Goal: Information Seeking & Learning: Learn about a topic

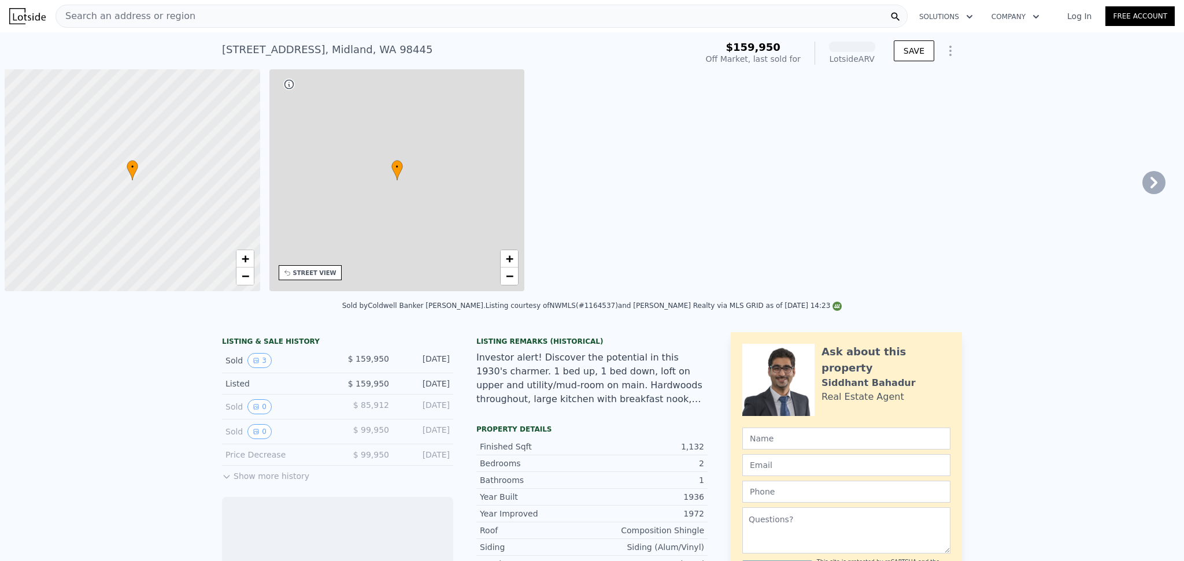
scroll to position [0, 5]
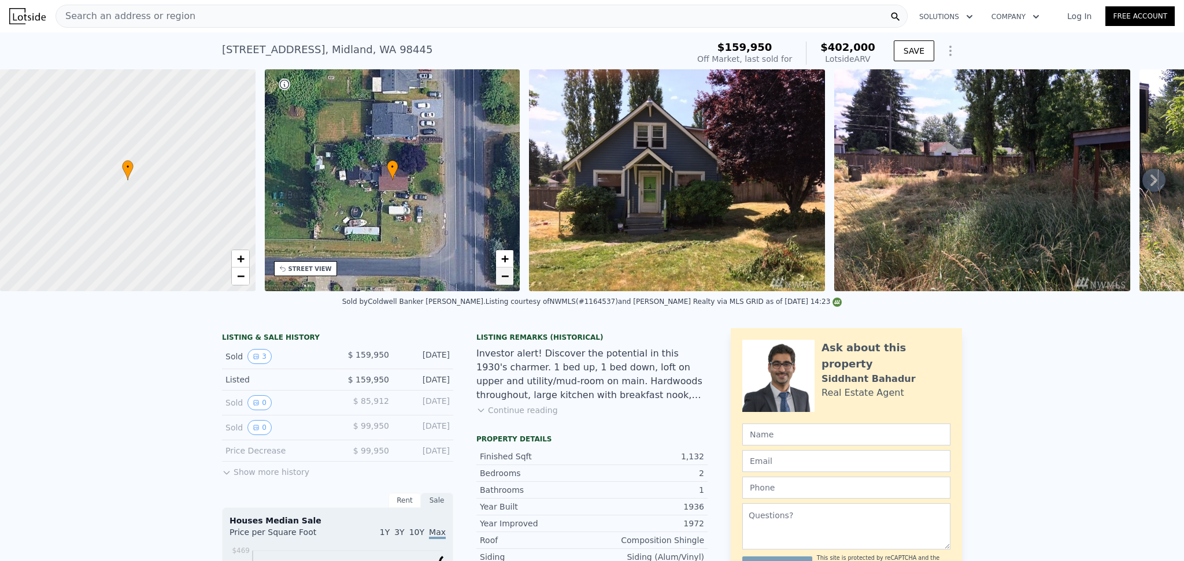
click at [508, 279] on span "−" at bounding box center [505, 276] width 8 height 14
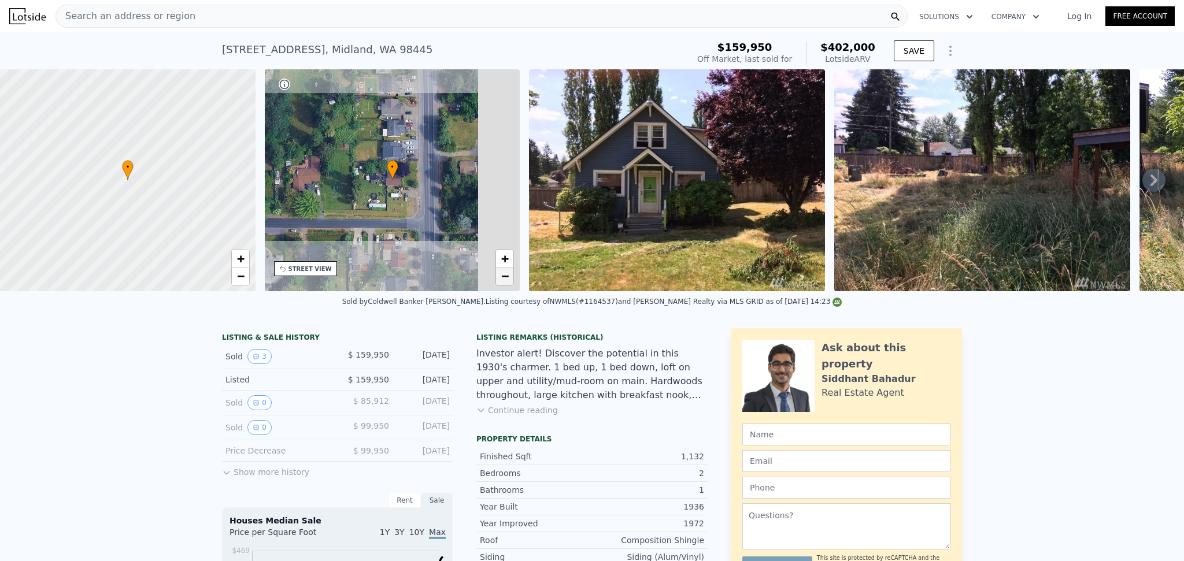
click at [508, 279] on span "−" at bounding box center [505, 276] width 8 height 14
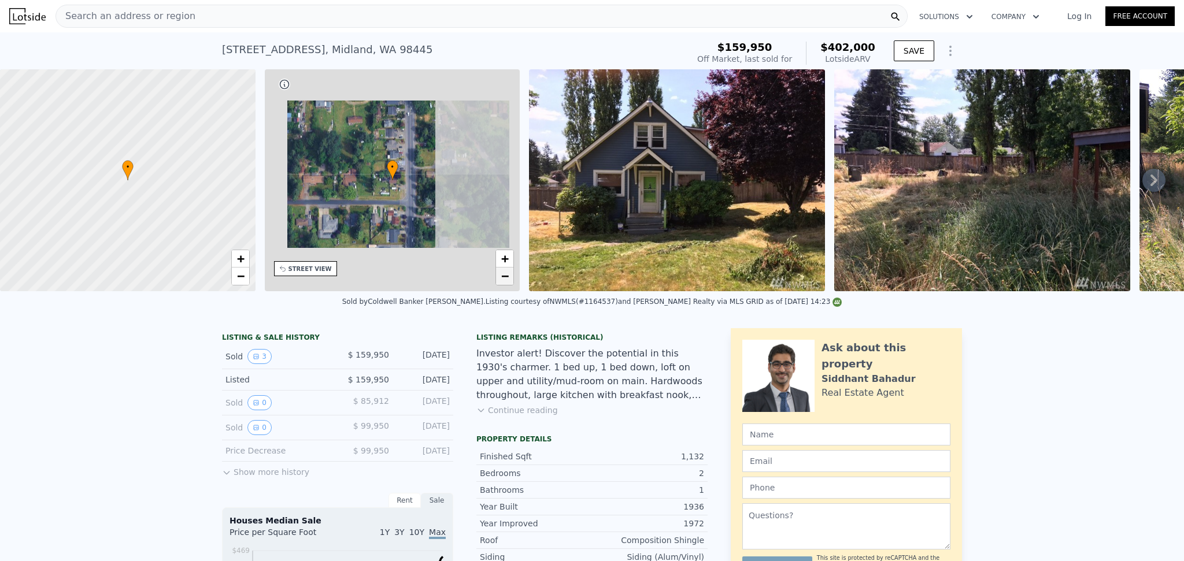
click at [508, 279] on span "−" at bounding box center [505, 276] width 8 height 14
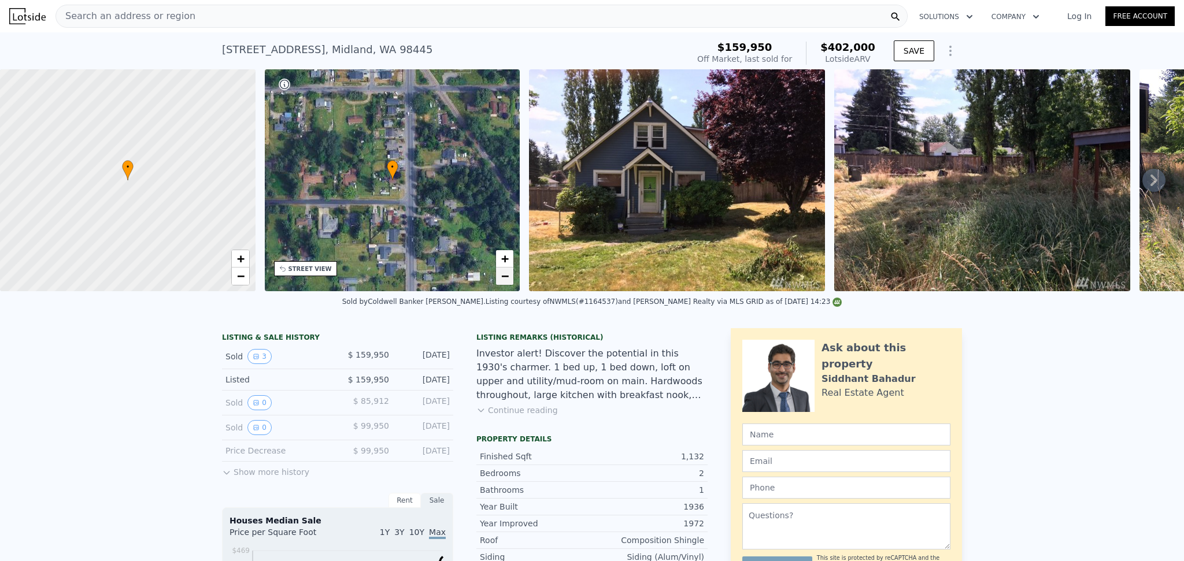
click at [508, 279] on span "−" at bounding box center [505, 276] width 8 height 14
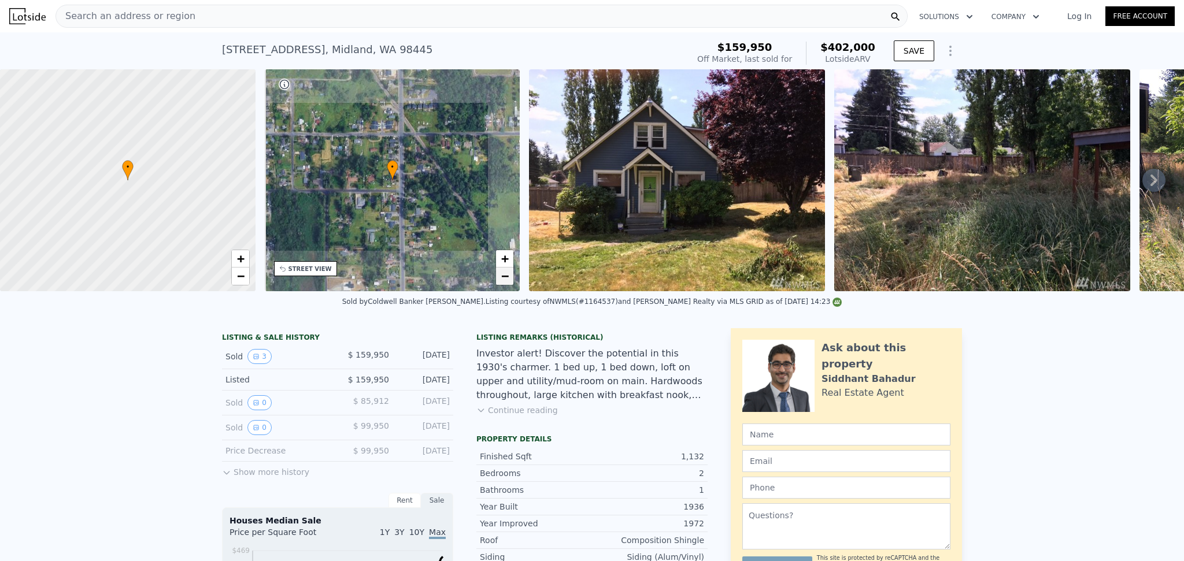
click at [508, 279] on span "−" at bounding box center [505, 276] width 8 height 14
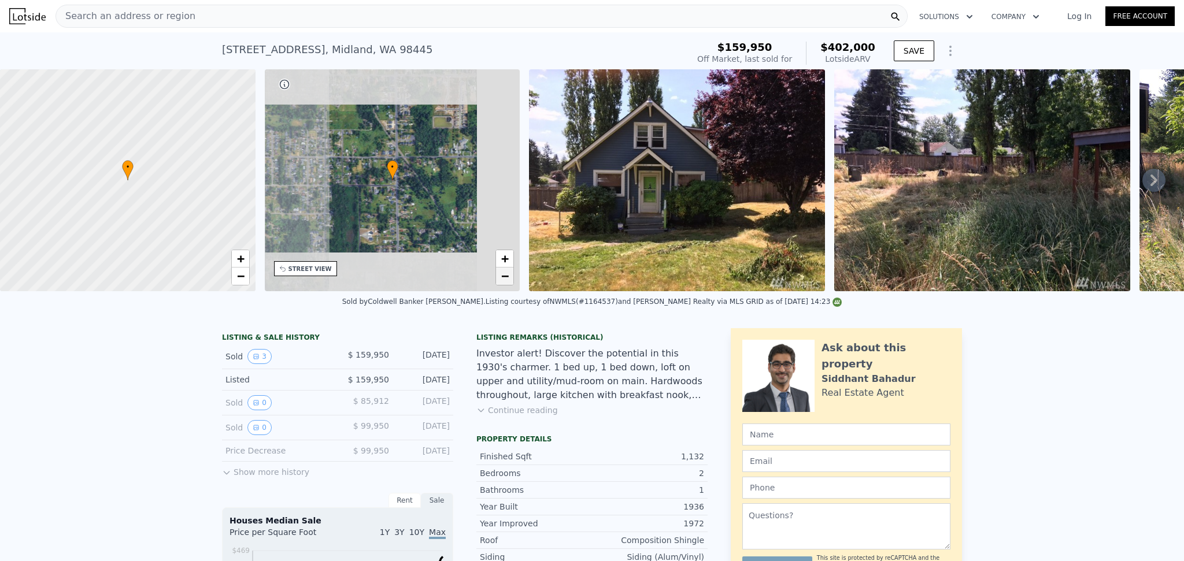
click at [508, 279] on span "−" at bounding box center [505, 276] width 8 height 14
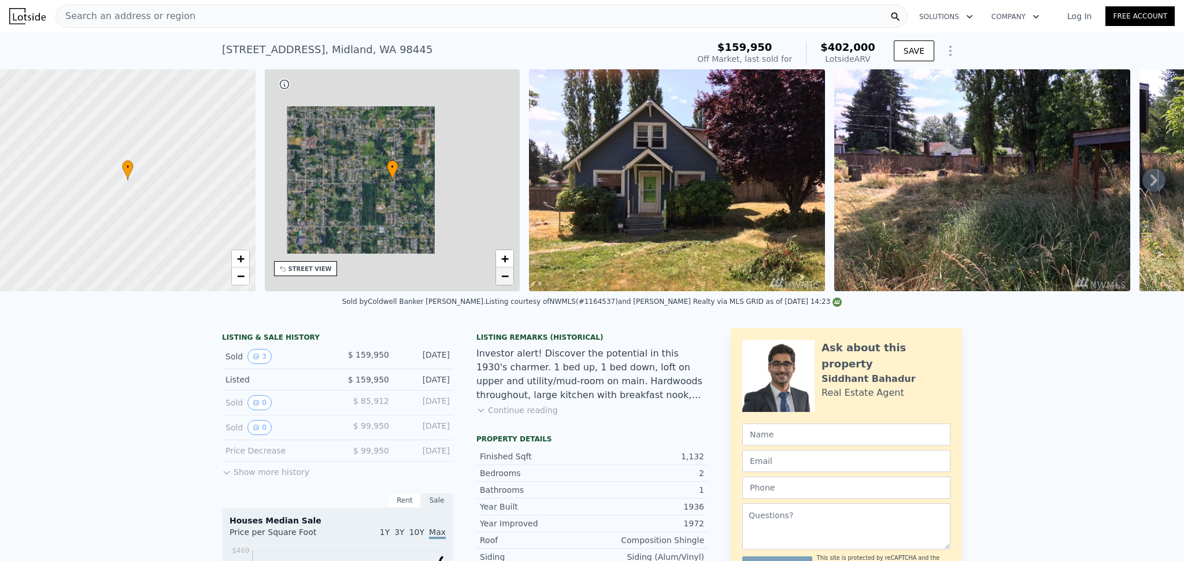
click at [508, 279] on span "−" at bounding box center [505, 276] width 8 height 14
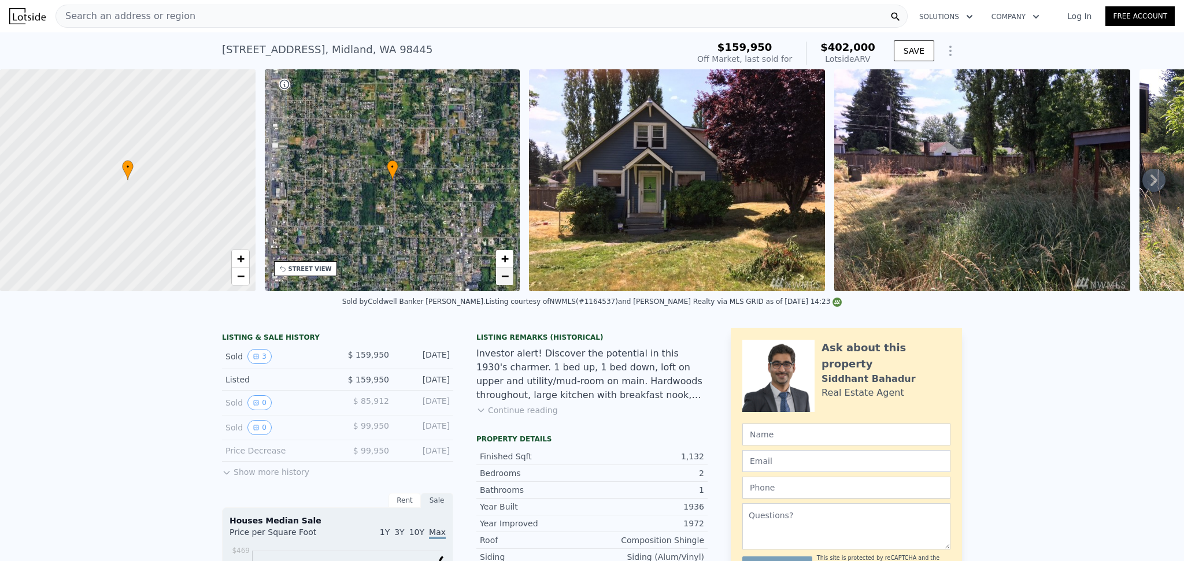
click at [508, 279] on span "−" at bounding box center [505, 276] width 8 height 14
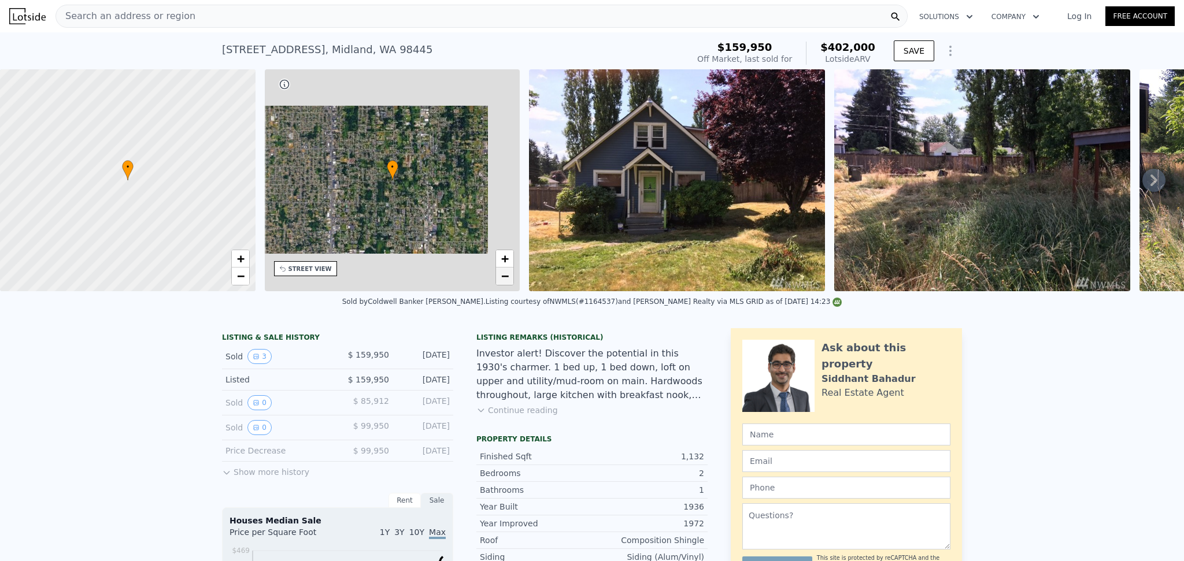
click at [508, 279] on span "−" at bounding box center [505, 276] width 8 height 14
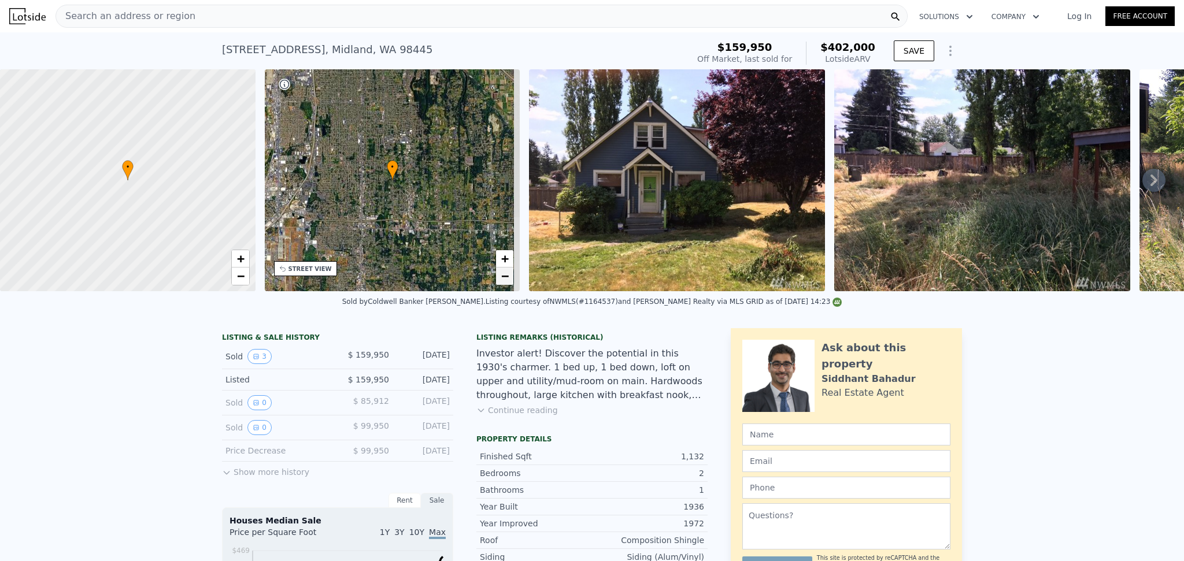
click at [508, 279] on span "−" at bounding box center [505, 276] width 8 height 14
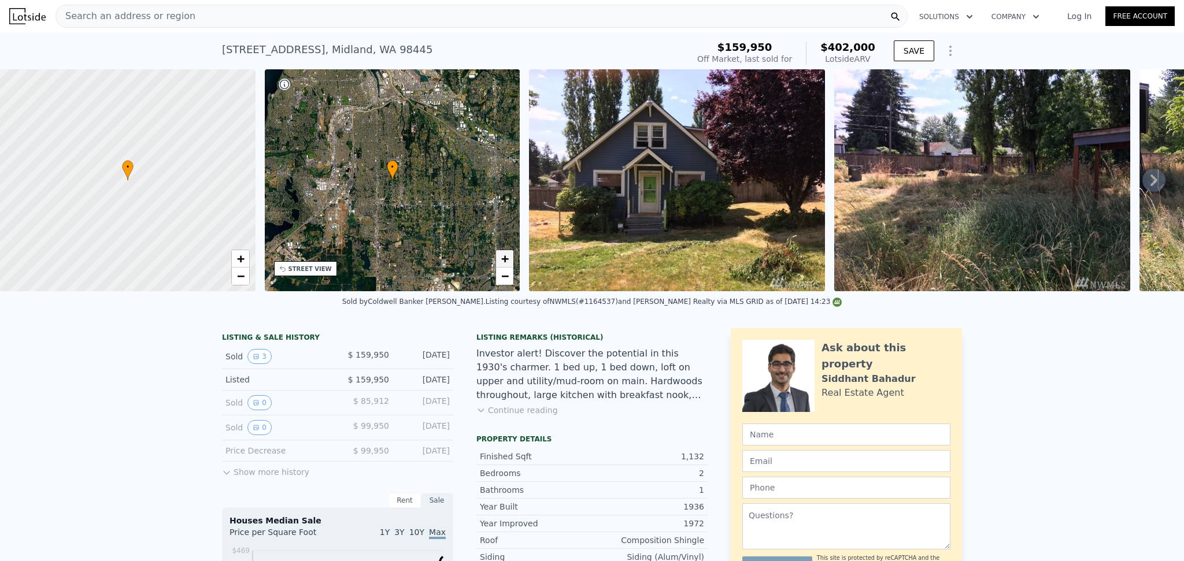
click at [507, 261] on span "+" at bounding box center [505, 258] width 8 height 14
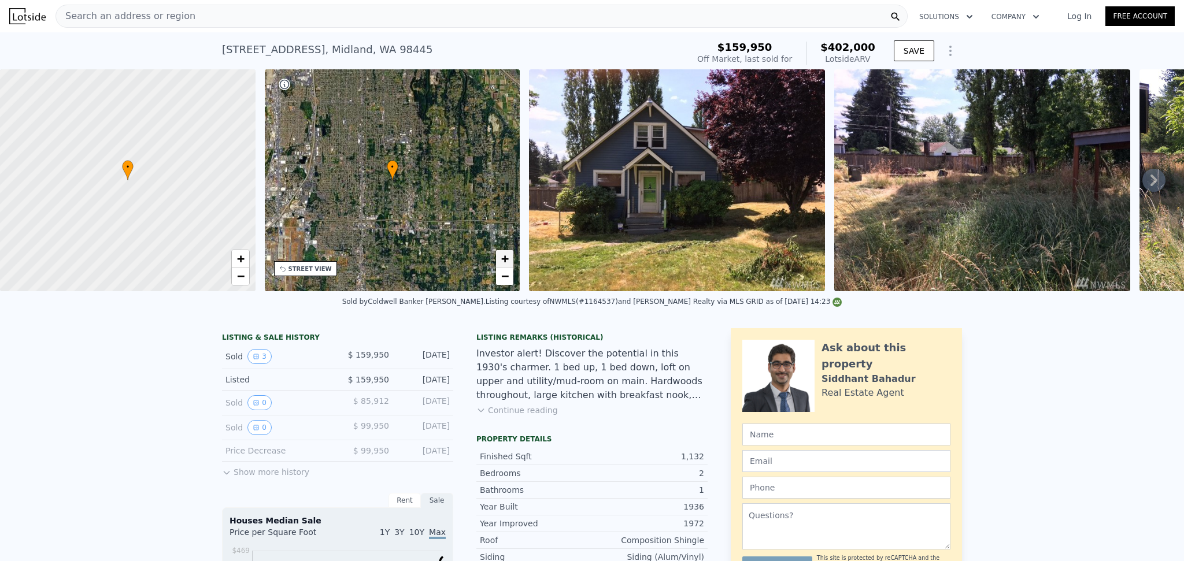
click at [507, 261] on span "+" at bounding box center [505, 258] width 8 height 14
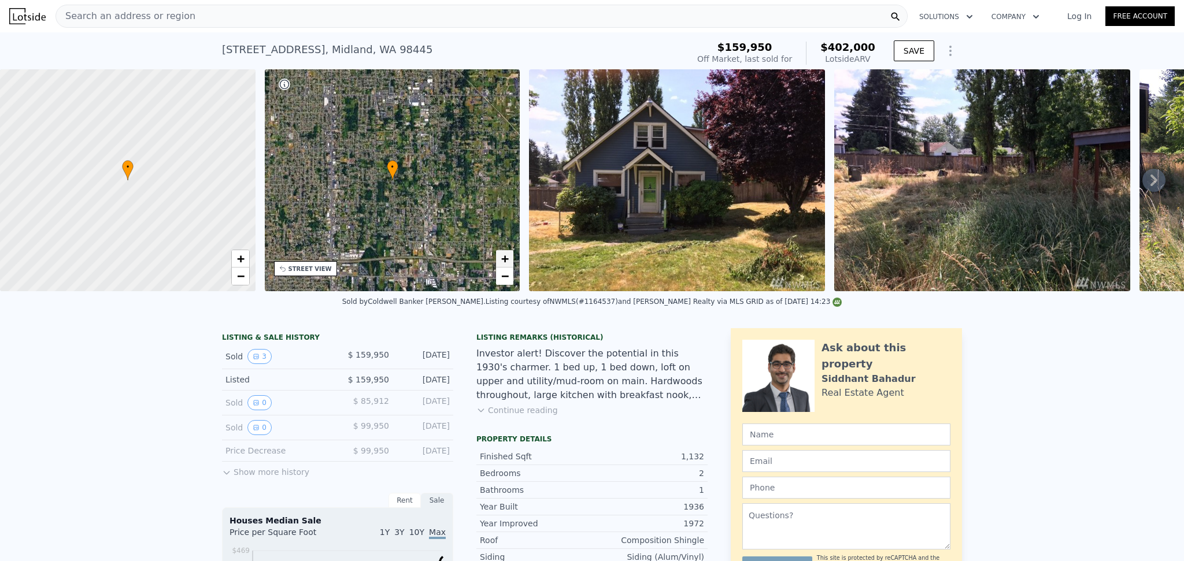
click at [507, 261] on span "+" at bounding box center [505, 258] width 8 height 14
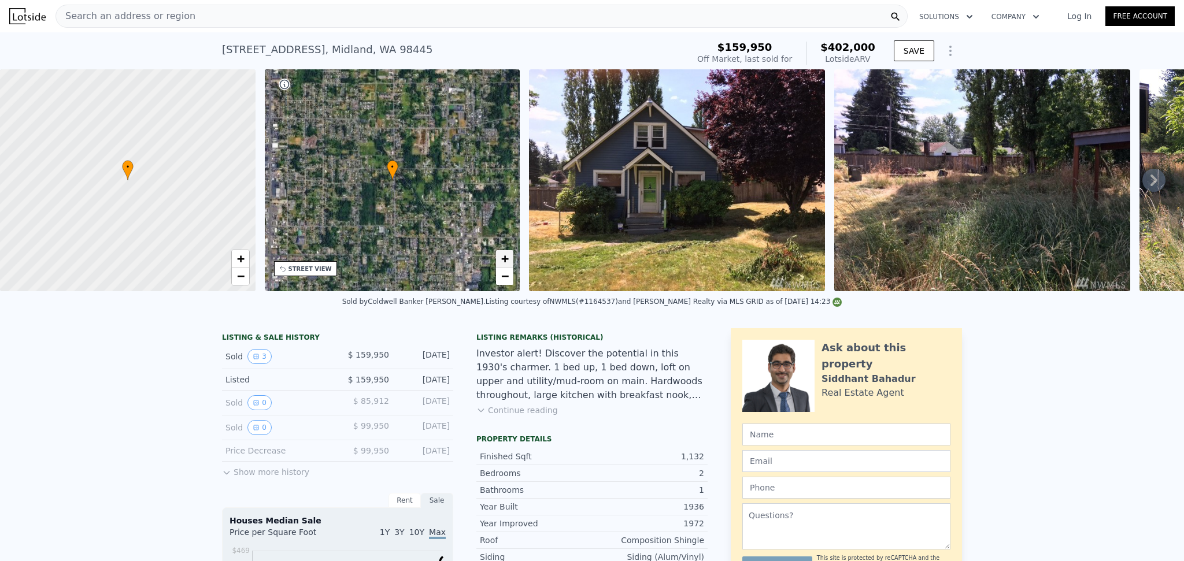
click at [507, 261] on span "+" at bounding box center [505, 258] width 8 height 14
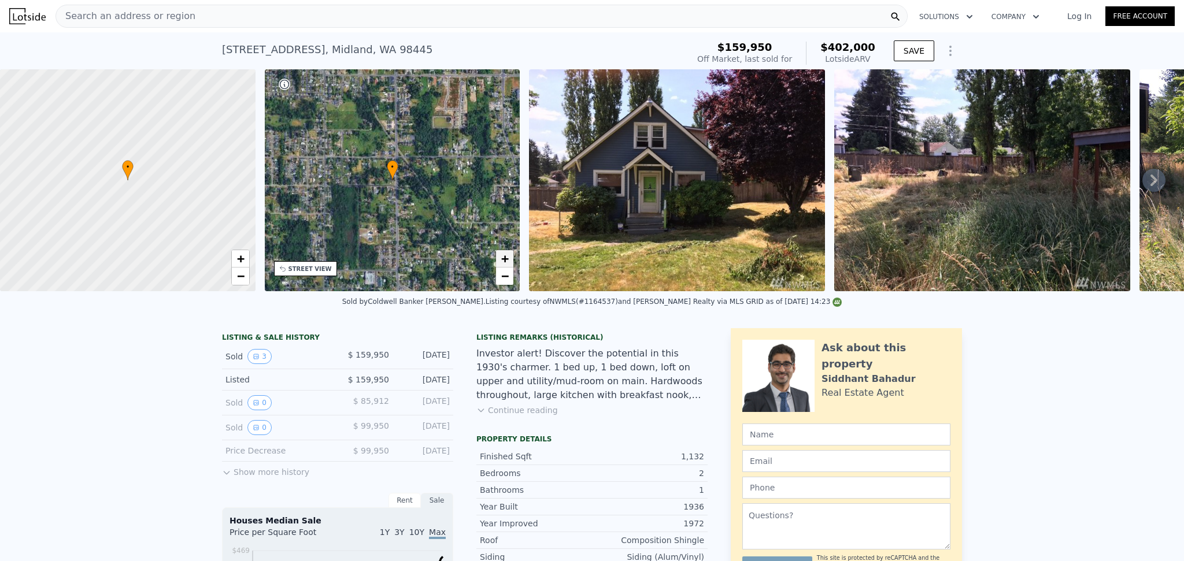
click at [507, 261] on span "+" at bounding box center [505, 258] width 8 height 14
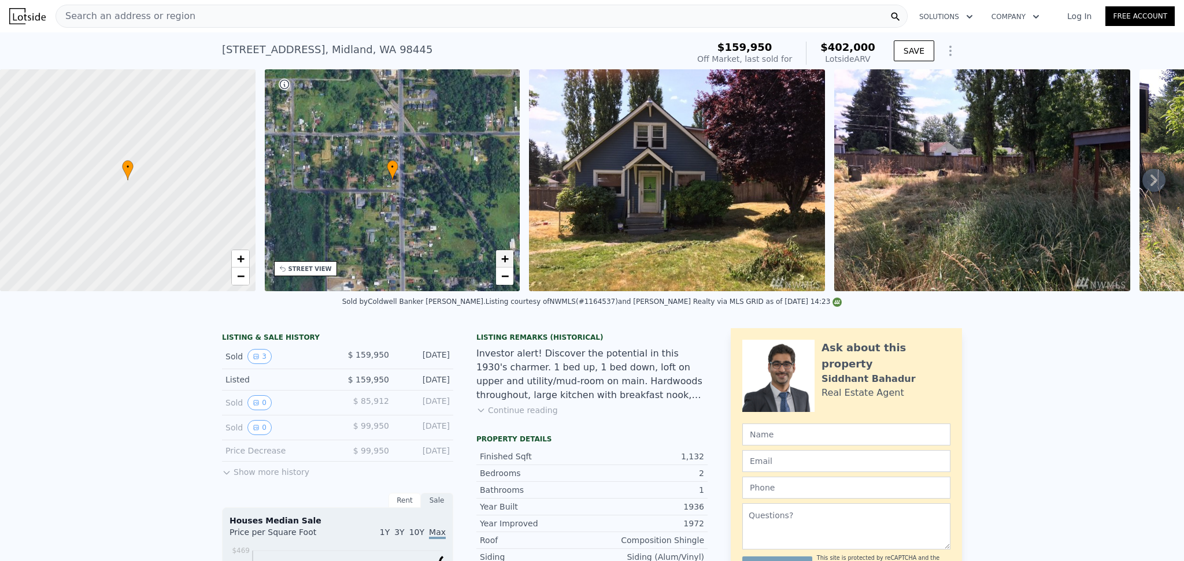
click at [507, 261] on span "+" at bounding box center [505, 258] width 8 height 14
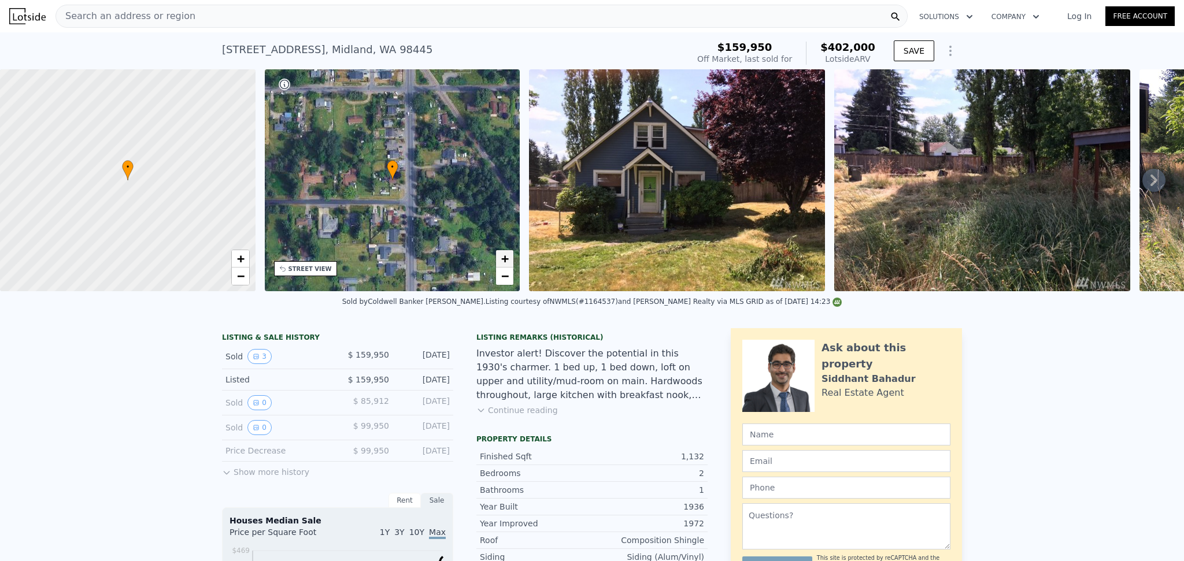
click at [507, 261] on span "+" at bounding box center [505, 258] width 8 height 14
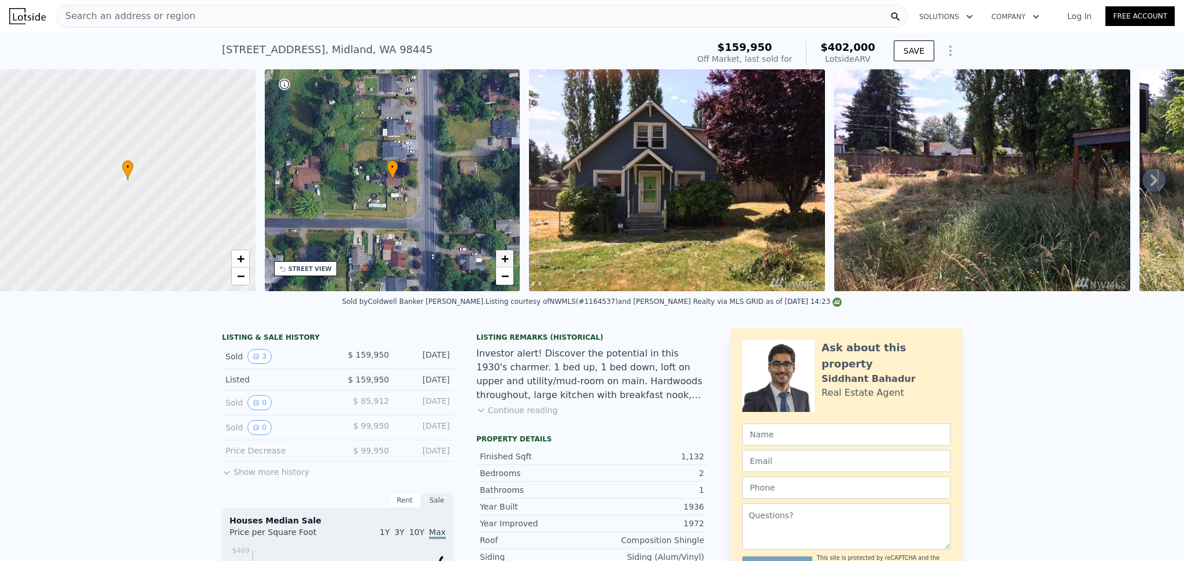
click at [507, 261] on span "+" at bounding box center [505, 258] width 8 height 14
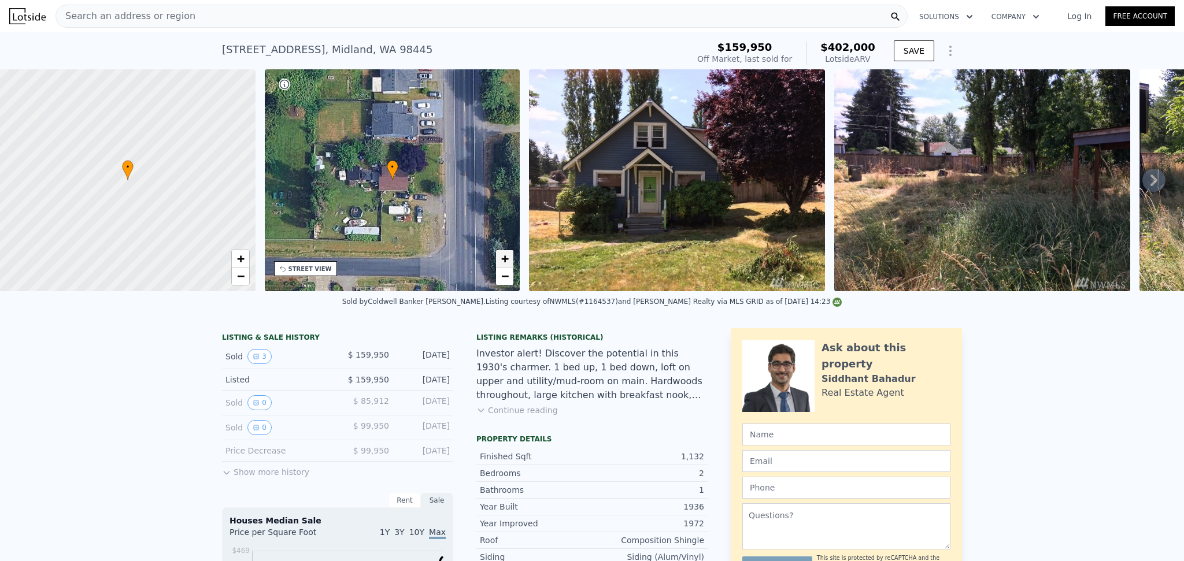
click at [507, 261] on span "+" at bounding box center [505, 258] width 8 height 14
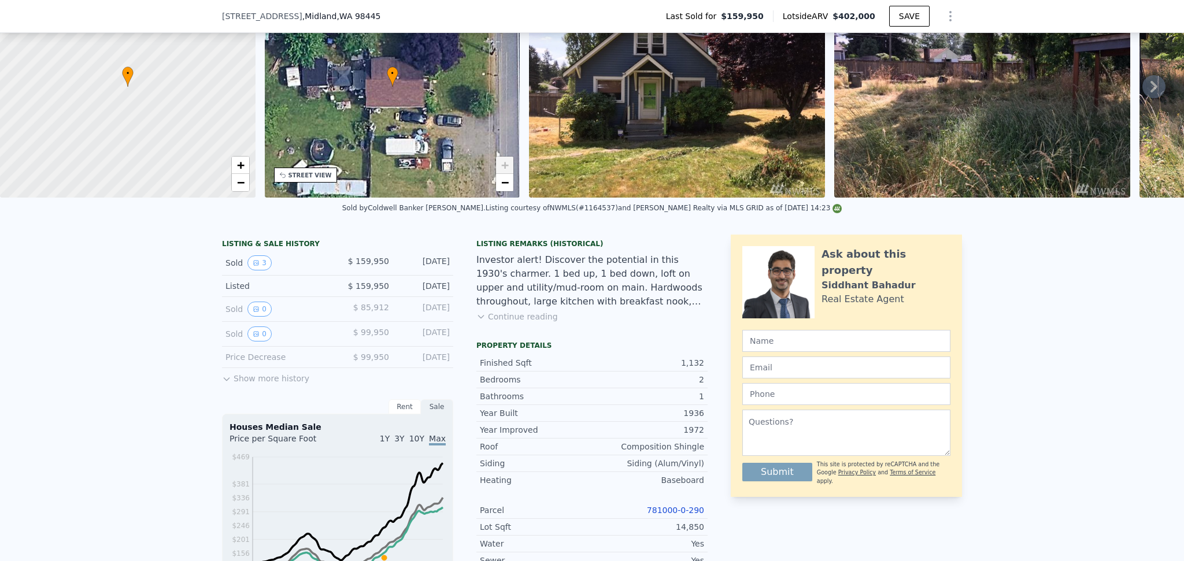
scroll to position [112, 0]
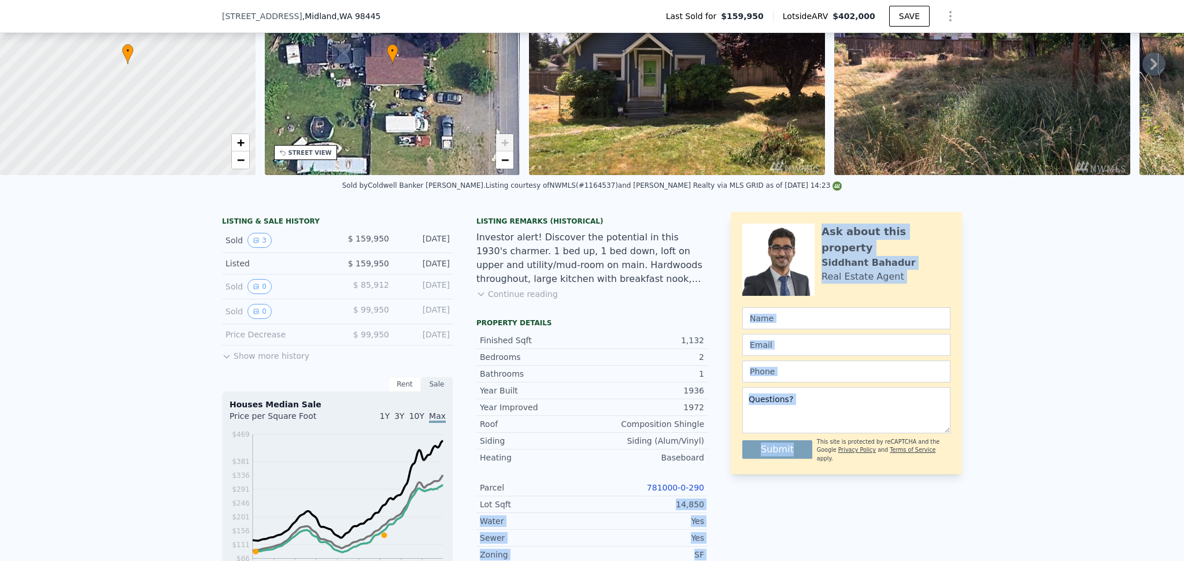
drag, startPoint x: 670, startPoint y: 512, endPoint x: 719, endPoint y: 514, distance: 48.6
click at [719, 514] on div "LISTING & SALE HISTORY Sold 3 $ 159,950 [DATE] Listed $ 159,950 [DATE] Sold 0 $…" at bounding box center [592, 515] width 740 height 606
click at [719, 513] on div "LISTING & SALE HISTORY Sold 3 $ 159,950 [DATE] Listed $ 159,950 [DATE] Sold 0 $…" at bounding box center [592, 515] width 740 height 606
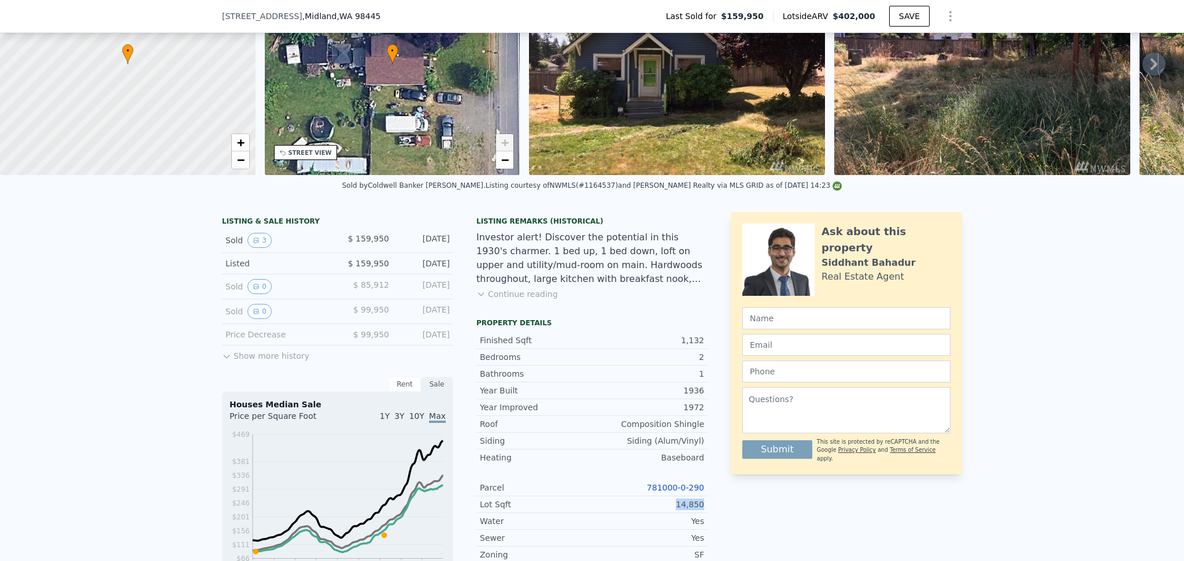
drag, startPoint x: 712, startPoint y: 512, endPoint x: 639, endPoint y: 512, distance: 72.9
click at [634, 512] on div "LISTING & SALE HISTORY Sold 3 $ 159,950 [DATE] Listed $ 159,950 [DATE] Sold 0 $…" at bounding box center [592, 515] width 740 height 606
click at [764, 524] on div "Ask about this property [PERSON_NAME] Real Estate Agent Submit This site is pro…" at bounding box center [846, 515] width 231 height 606
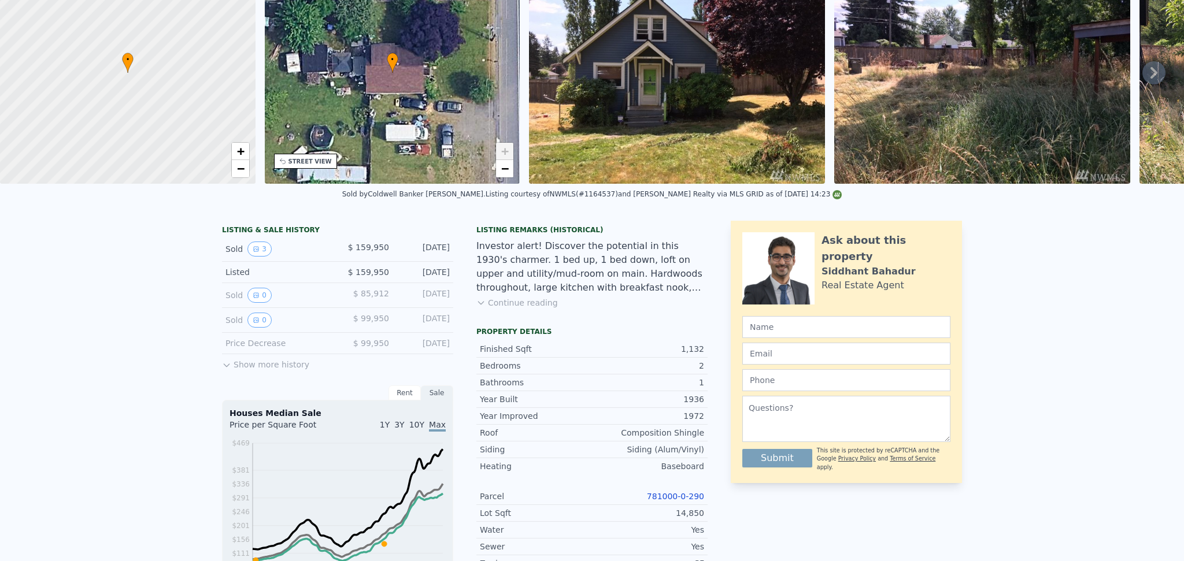
scroll to position [0, 0]
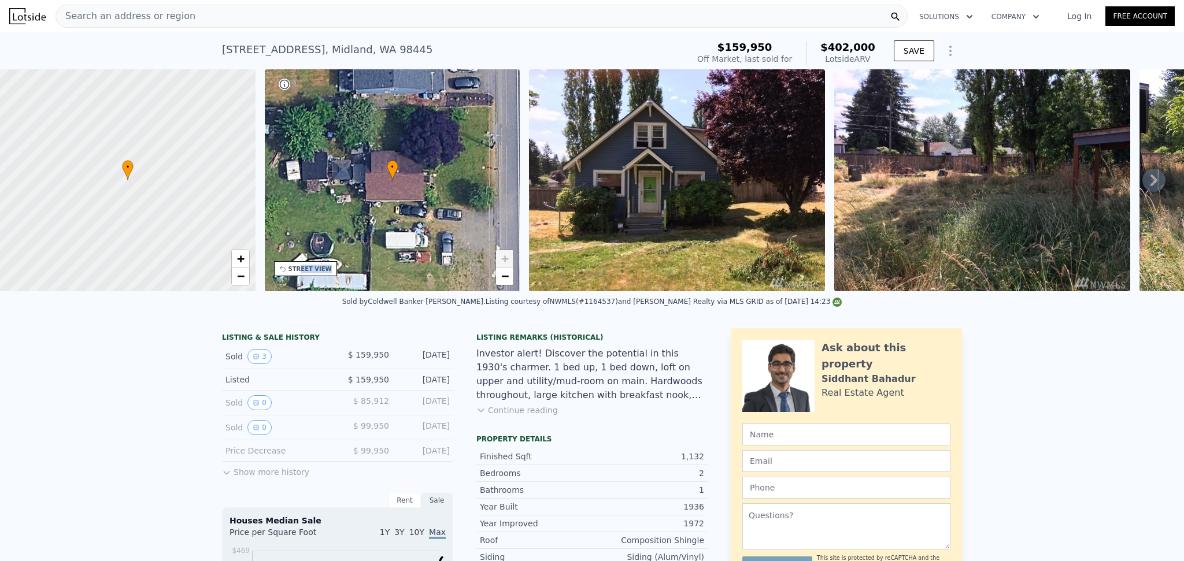
click at [299, 272] on div "STREET VIEW" at bounding box center [310, 269] width 43 height 9
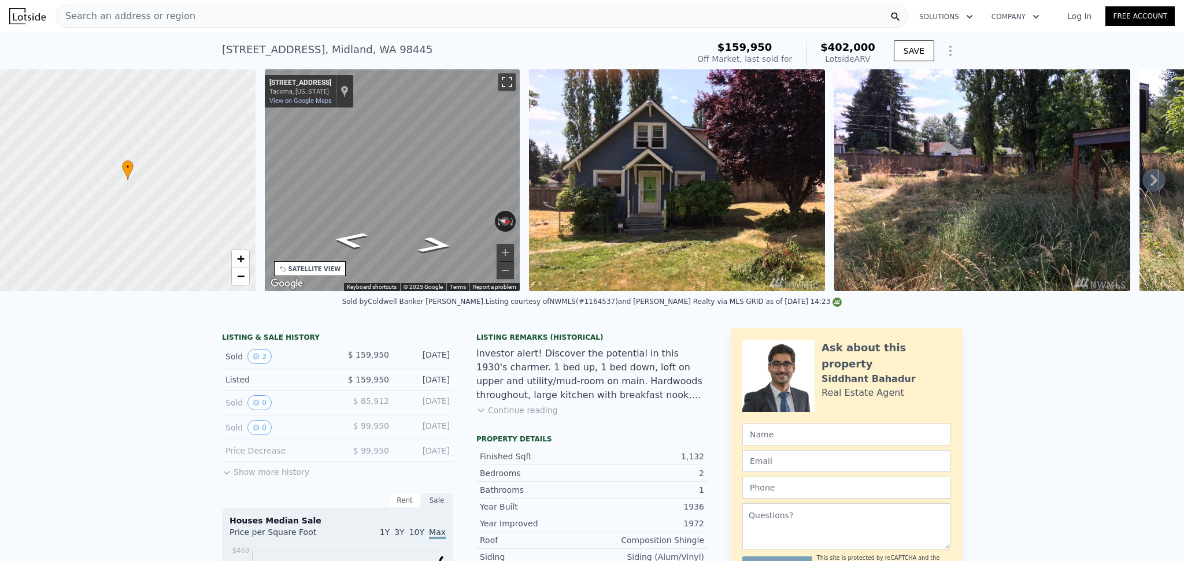
click at [508, 80] on button "Toggle fullscreen view" at bounding box center [506, 81] width 17 height 17
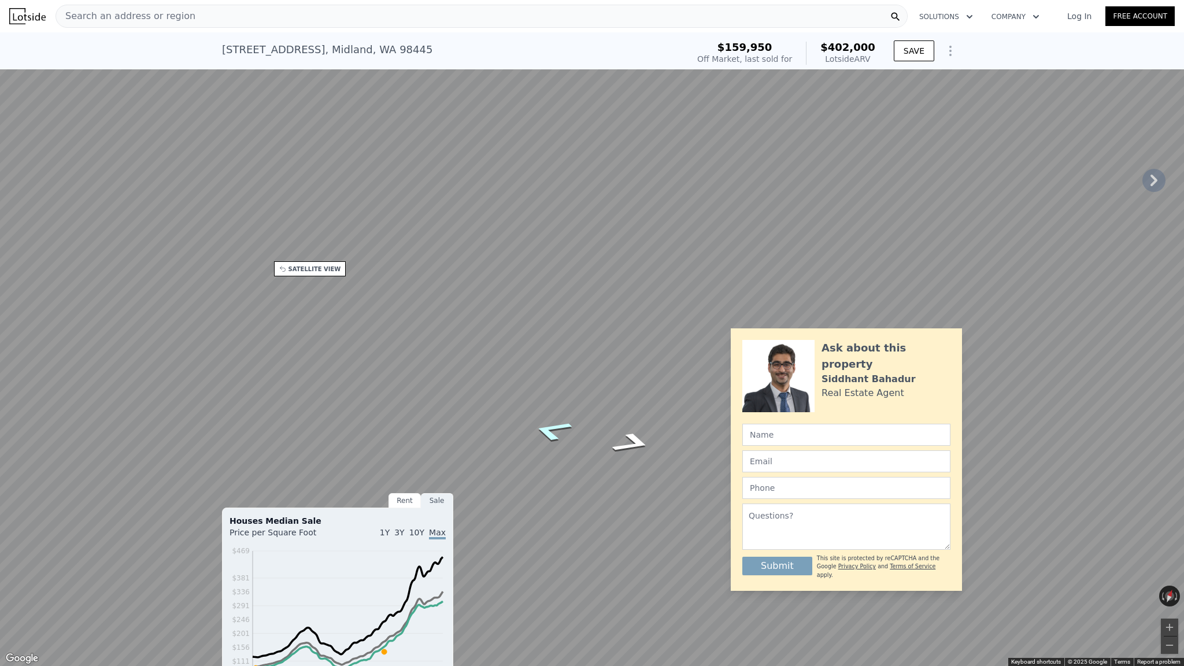
click at [545, 435] on icon "Go West, E 91st St" at bounding box center [552, 431] width 75 height 32
click at [549, 368] on icon "Go West, E 91st St" at bounding box center [556, 366] width 82 height 38
click at [1166, 561] on button "Zoom in" at bounding box center [1169, 627] width 17 height 17
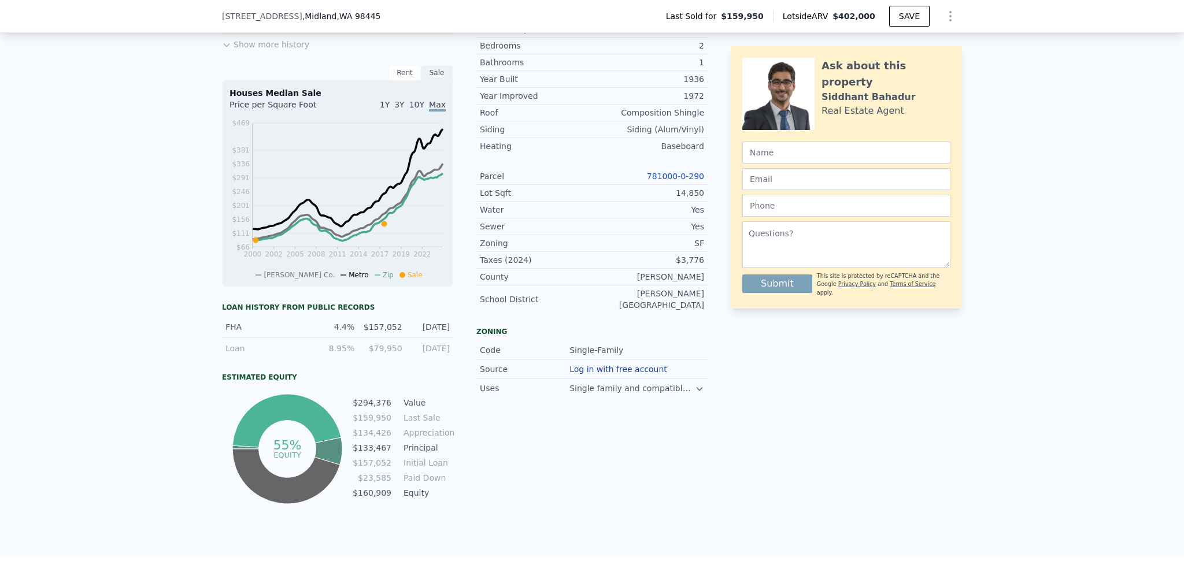
scroll to position [925, 0]
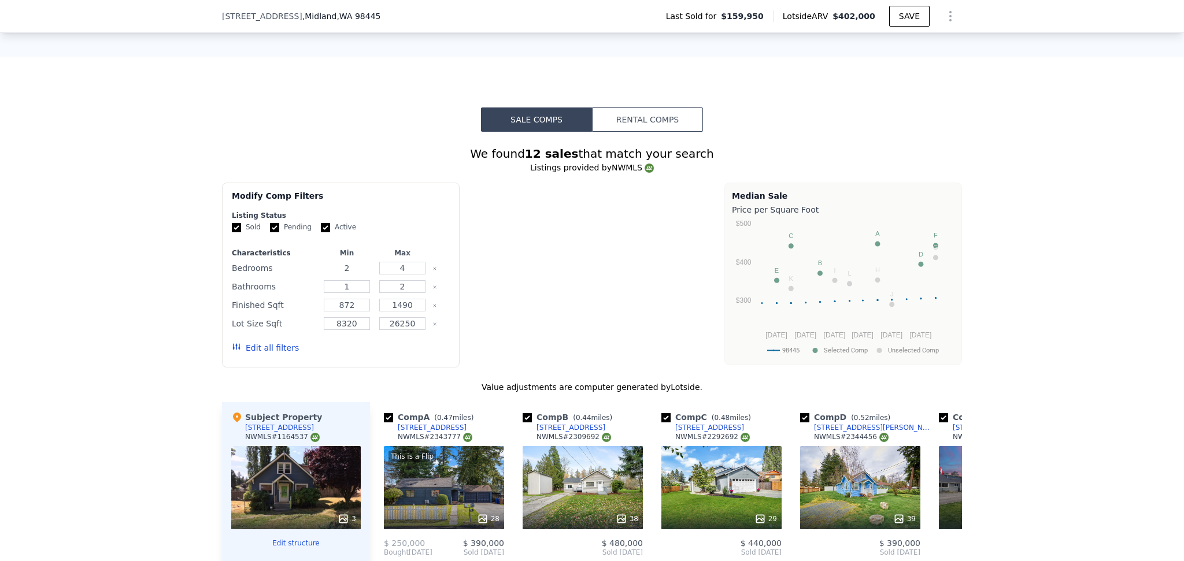
drag, startPoint x: 349, startPoint y: 276, endPoint x: 311, endPoint y: 277, distance: 37.6
click at [311, 276] on div "Bedrooms 2 4" at bounding box center [341, 268] width 218 height 16
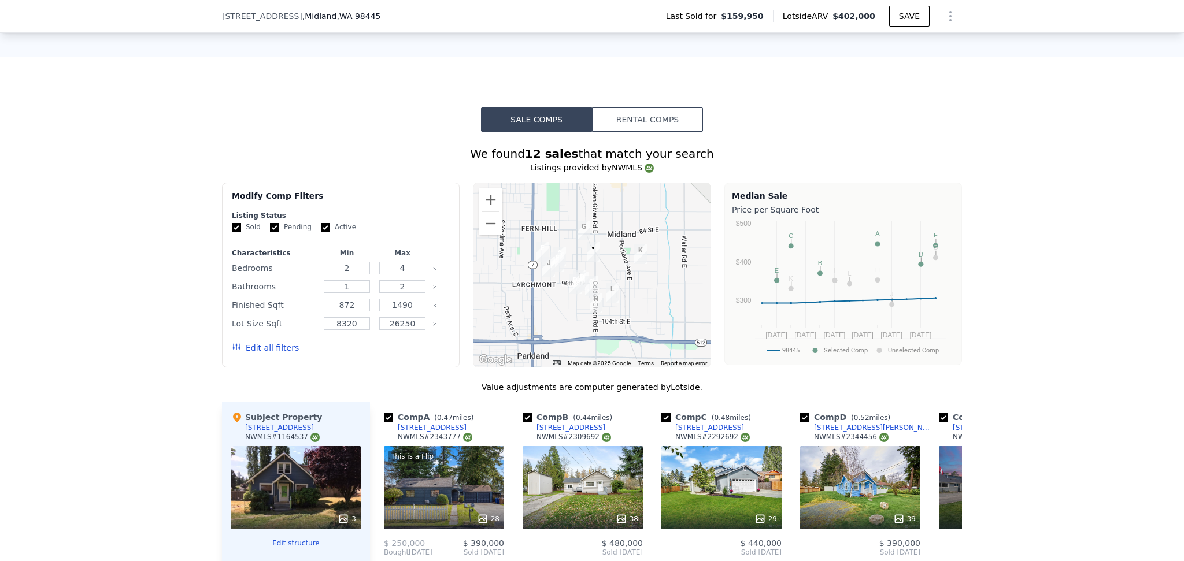
click at [357, 343] on div "Edit all filters" at bounding box center [341, 348] width 218 height 32
click at [321, 232] on input "Active" at bounding box center [325, 227] width 9 height 9
checkbox input "false"
drag, startPoint x: 271, startPoint y: 236, endPoint x: 265, endPoint y: 264, distance: 28.3
click at [272, 232] on input "Pending" at bounding box center [274, 227] width 9 height 9
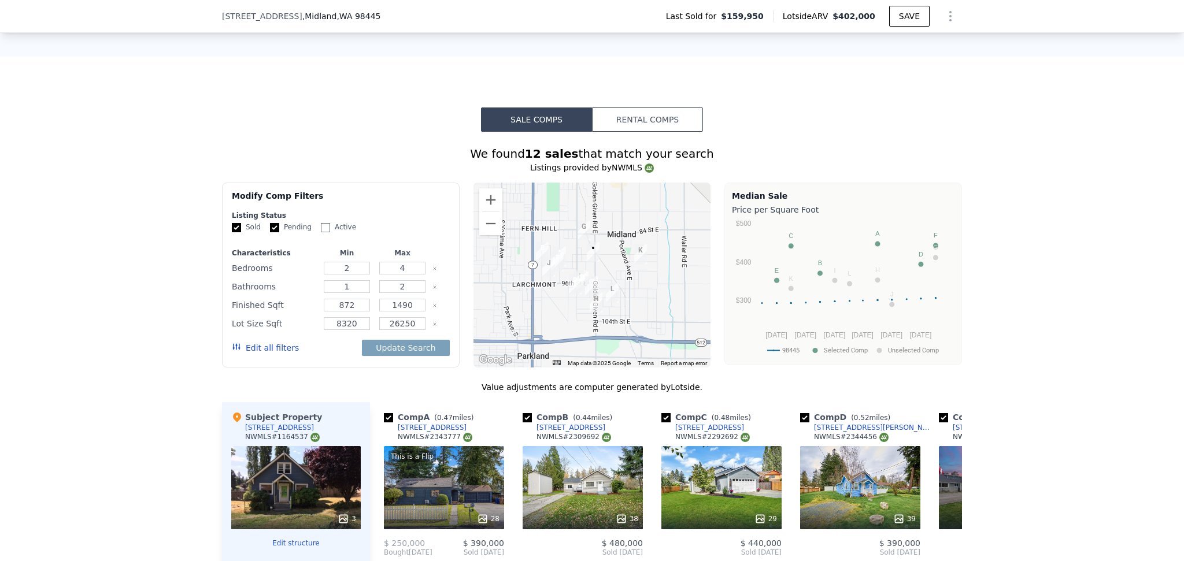
checkbox input "false"
click at [262, 353] on button "Edit all filters" at bounding box center [265, 348] width 67 height 12
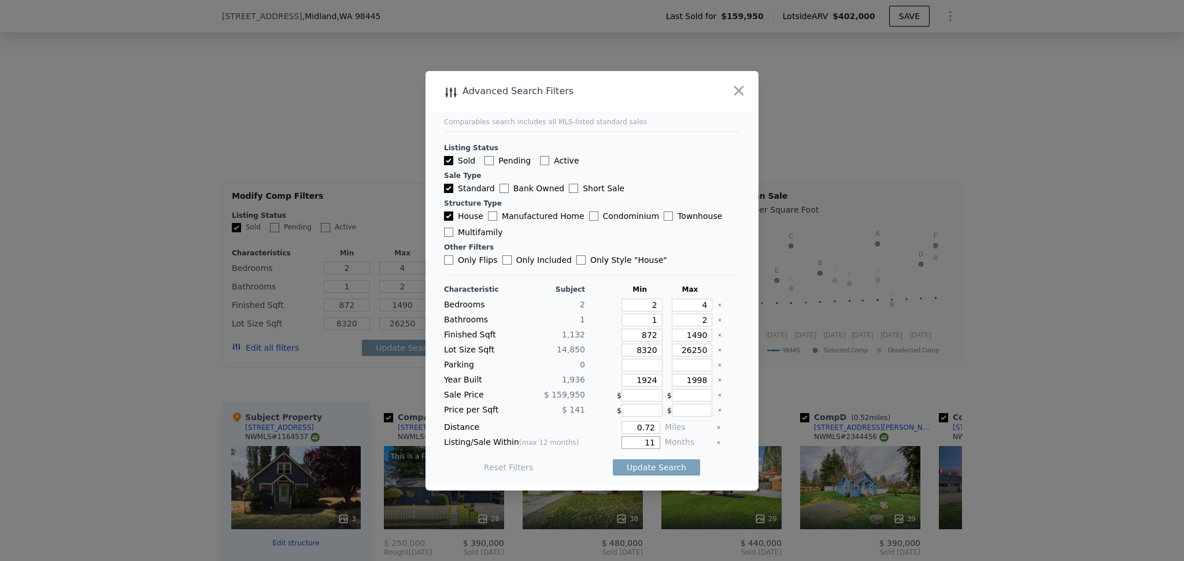
click at [611, 438] on div "11" at bounding box center [625, 443] width 71 height 13
type input "5"
click at [640, 469] on button "Update Search" at bounding box center [656, 468] width 87 height 16
checkbox input "false"
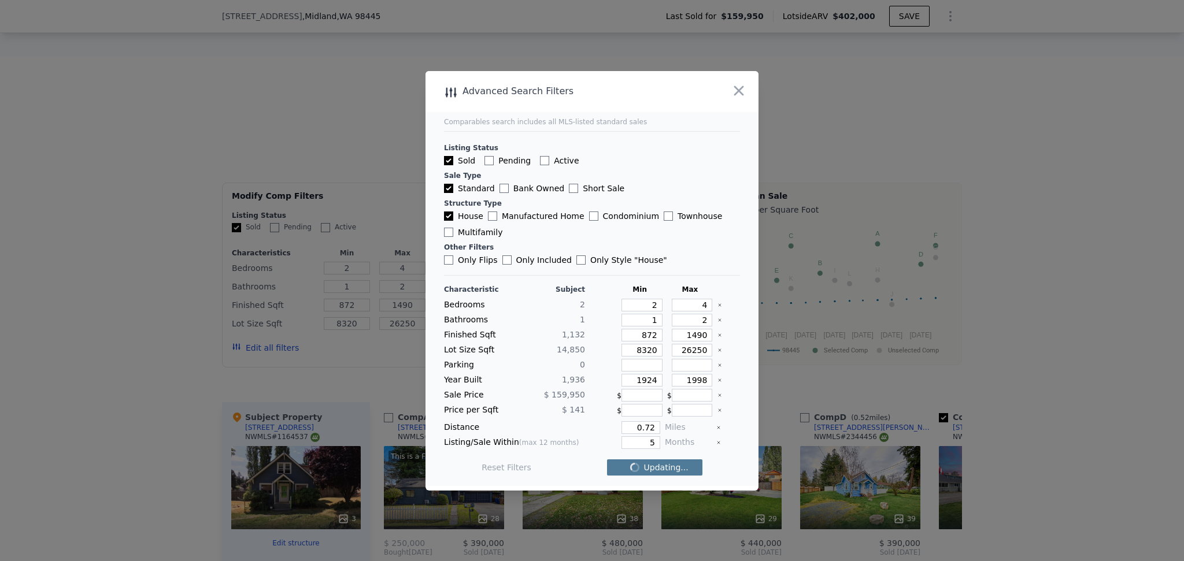
checkbox input "false"
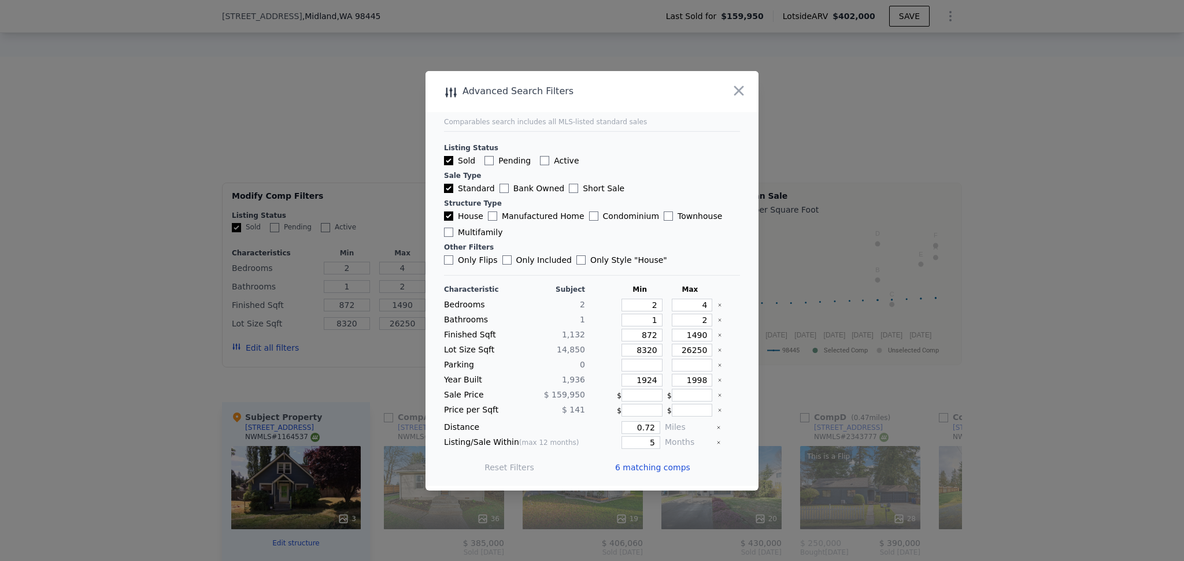
click at [644, 472] on span "6 matching comps" at bounding box center [652, 468] width 75 height 12
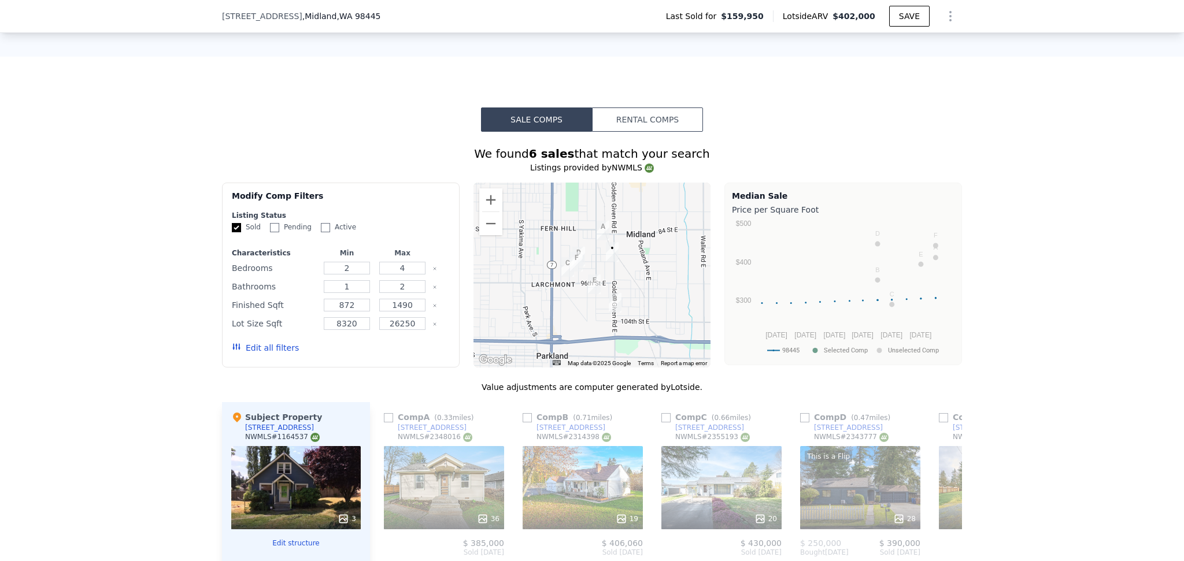
scroll to position [1203, 0]
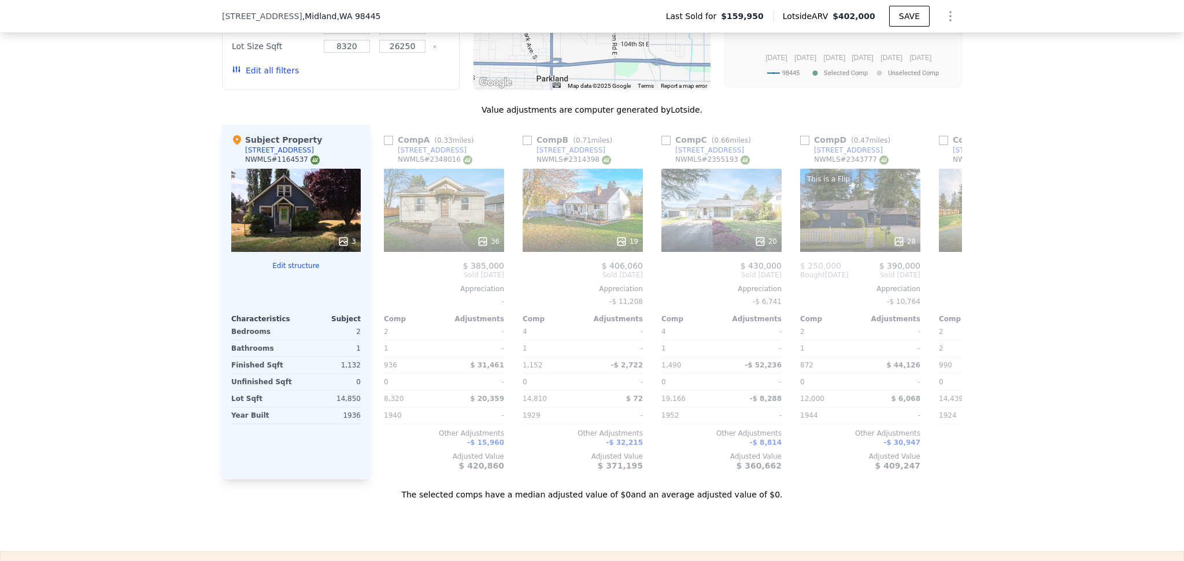
click at [292, 271] on button "Edit structure" at bounding box center [296, 265] width 130 height 9
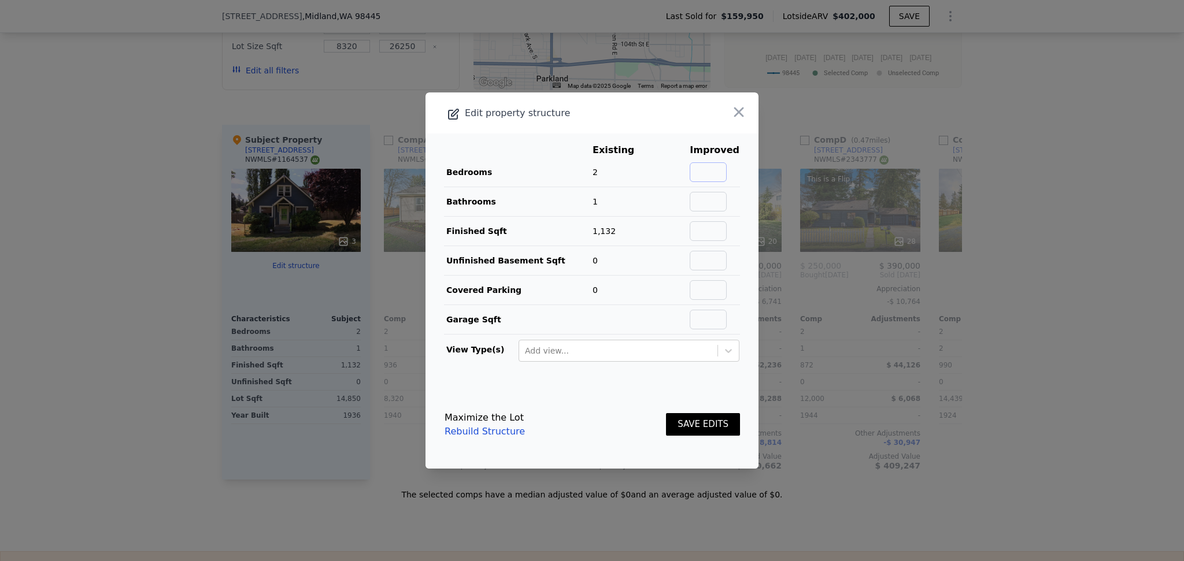
click at [700, 171] on input "text" at bounding box center [708, 172] width 37 height 20
type input "3"
click at [675, 422] on button "SAVE EDITS" at bounding box center [703, 424] width 74 height 23
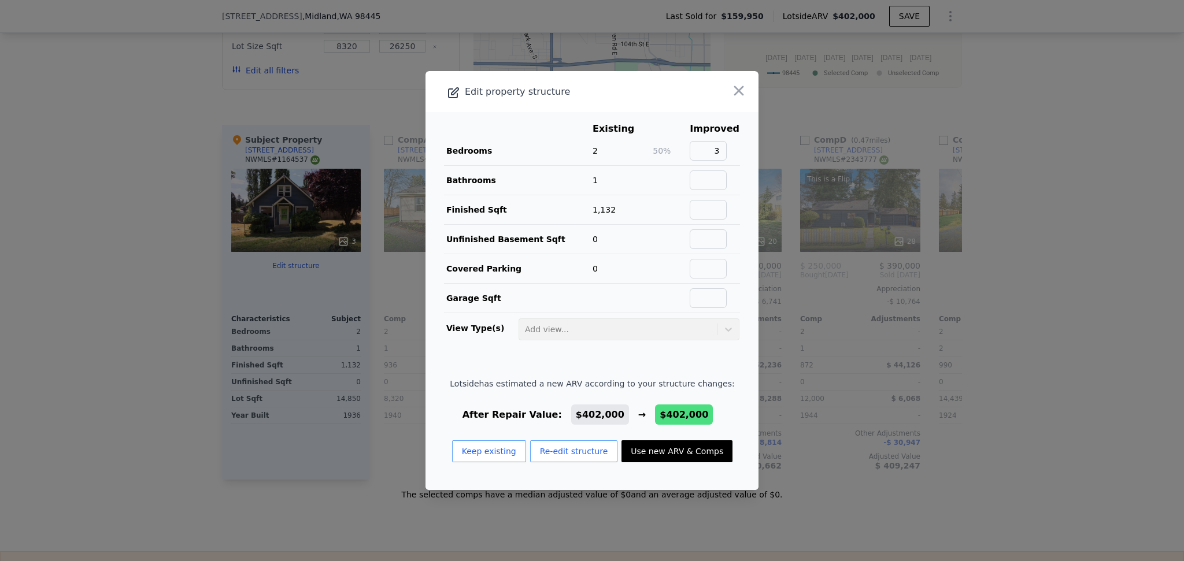
click at [672, 456] on button "Use new ARV & Comps" at bounding box center [677, 452] width 111 height 22
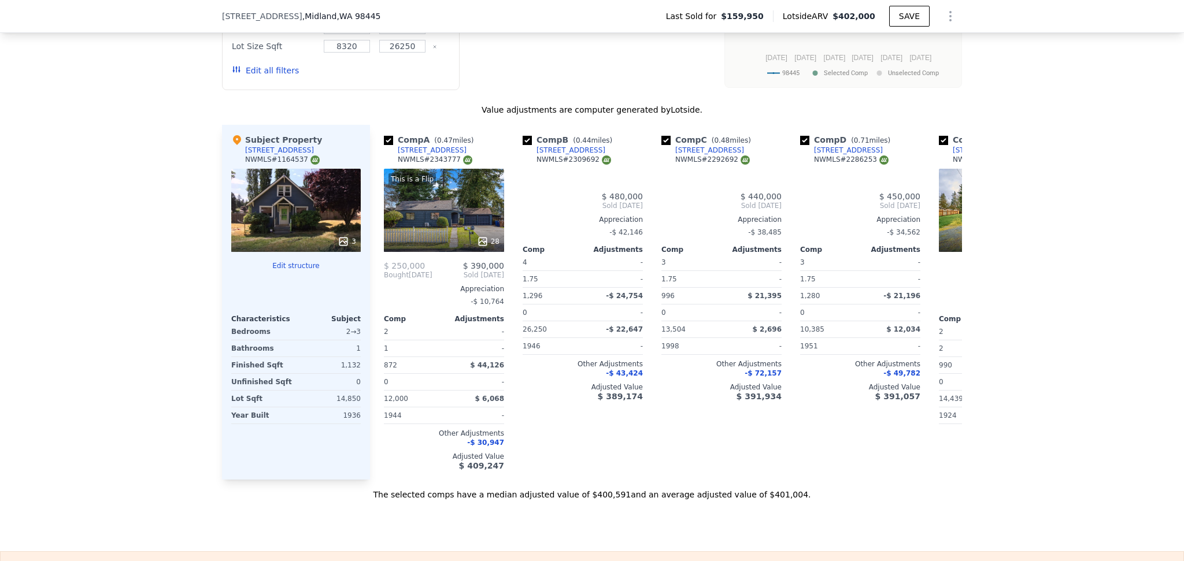
checkbox input "true"
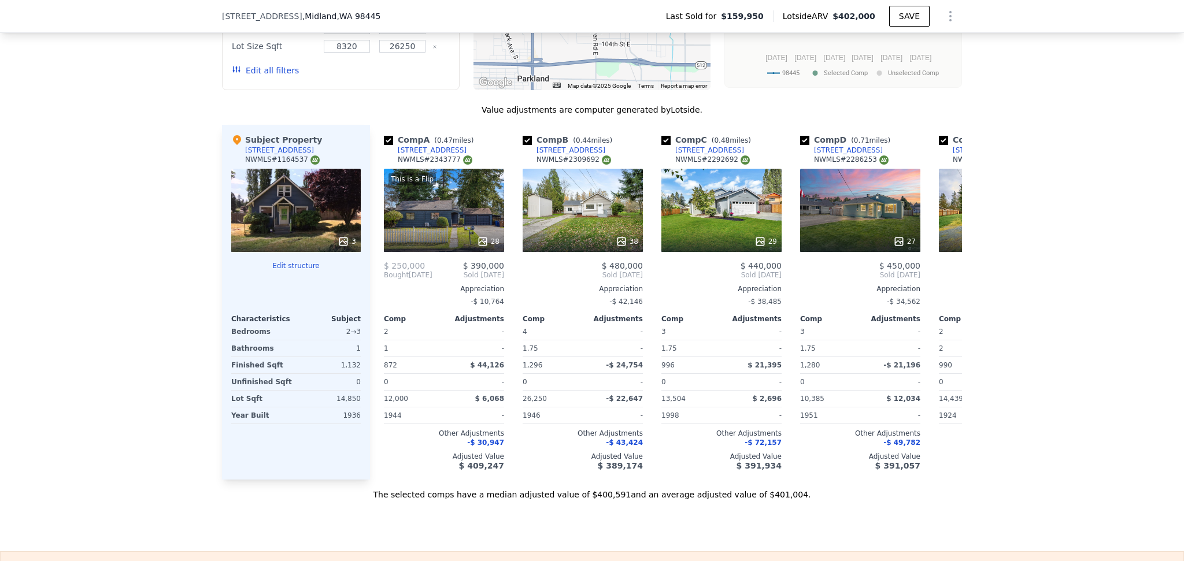
scroll to position [1064, 0]
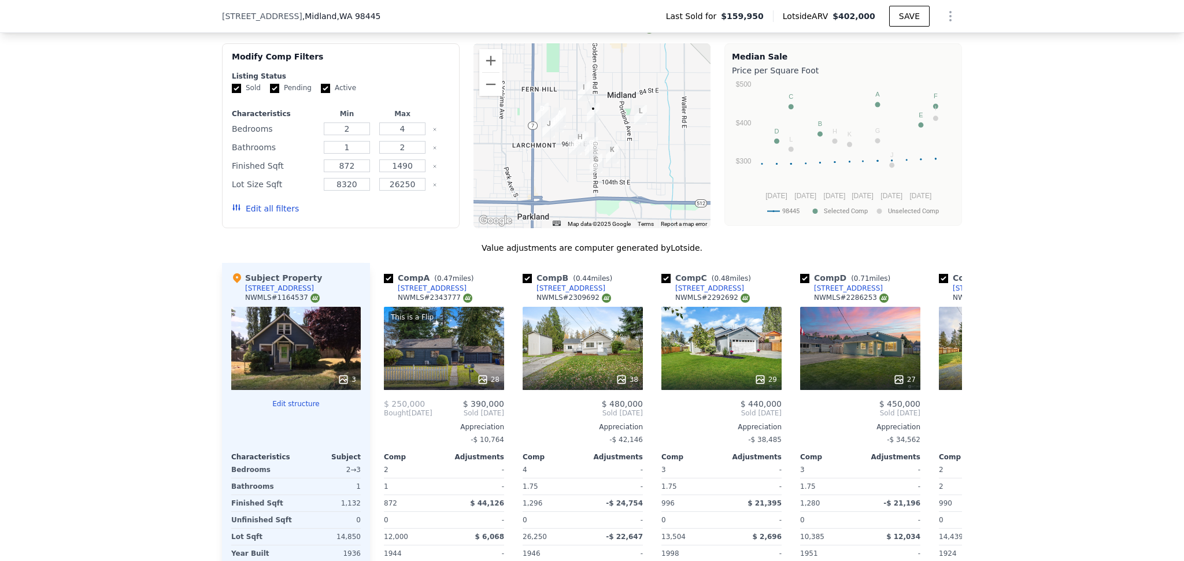
click at [254, 214] on button "Edit all filters" at bounding box center [265, 209] width 67 height 12
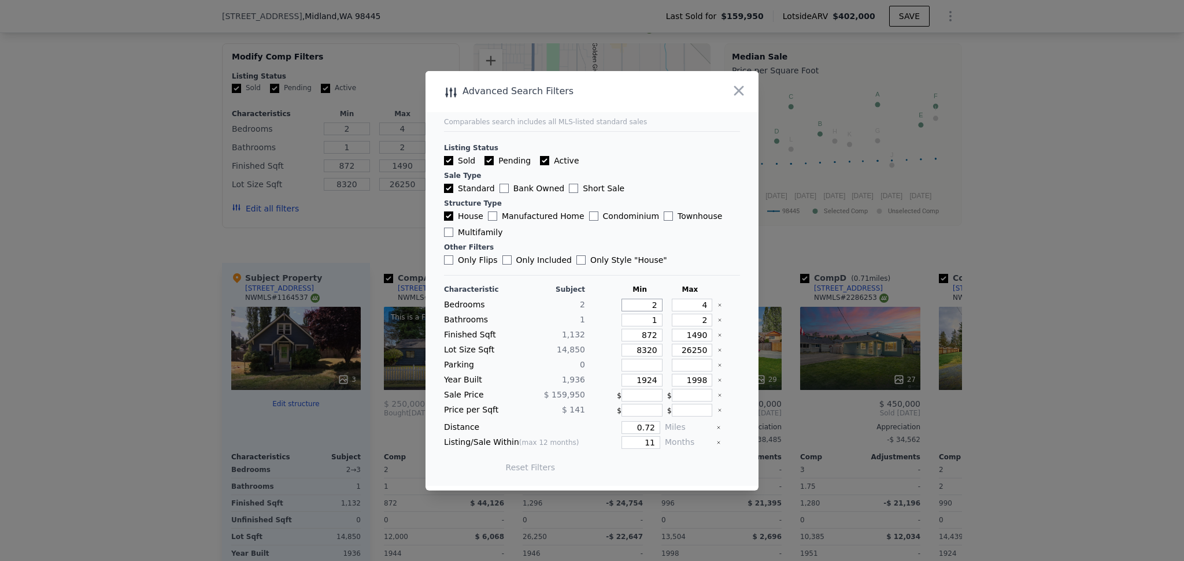
drag, startPoint x: 649, startPoint y: 305, endPoint x: 628, endPoint y: 301, distance: 21.7
click at [627, 301] on input "2" at bounding box center [642, 305] width 41 height 13
type input "3"
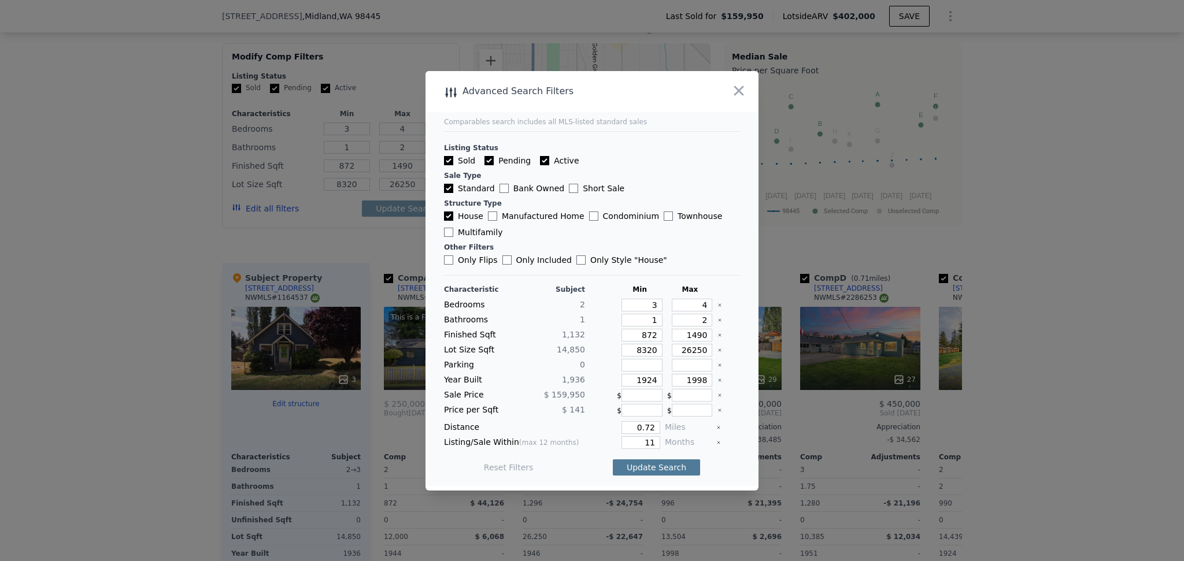
click at [648, 463] on button "Update Search" at bounding box center [656, 468] width 87 height 16
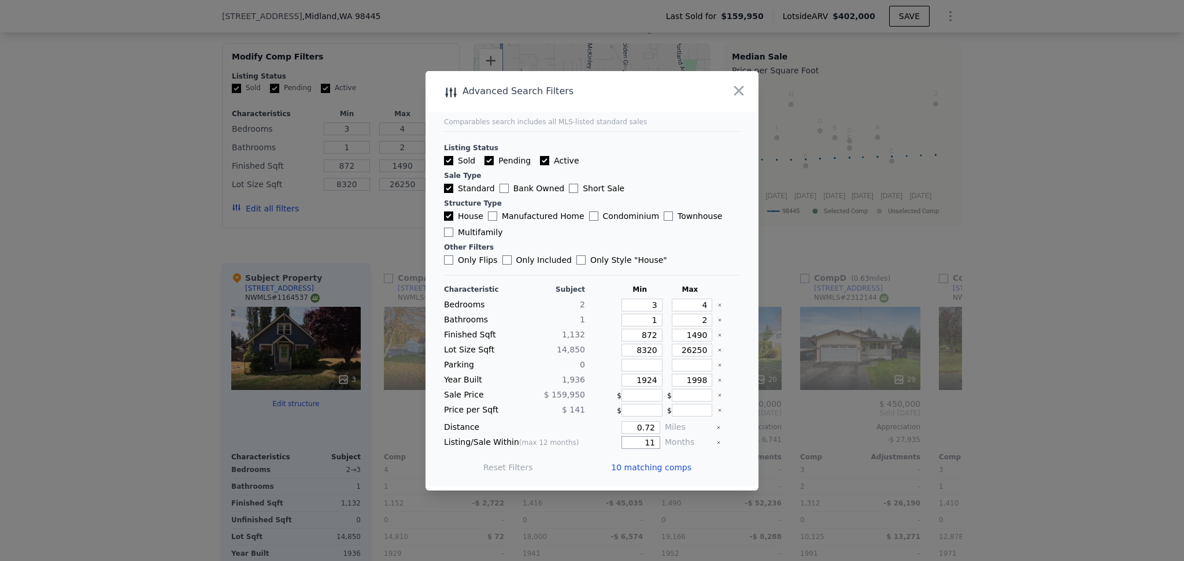
drag, startPoint x: 650, startPoint y: 442, endPoint x: 631, endPoint y: 441, distance: 18.5
click at [631, 441] on input "11" at bounding box center [641, 443] width 39 height 13
type input "6"
click at [645, 469] on button "Update Search" at bounding box center [656, 468] width 87 height 16
click at [660, 467] on span "5 matching comps" at bounding box center [652, 468] width 75 height 12
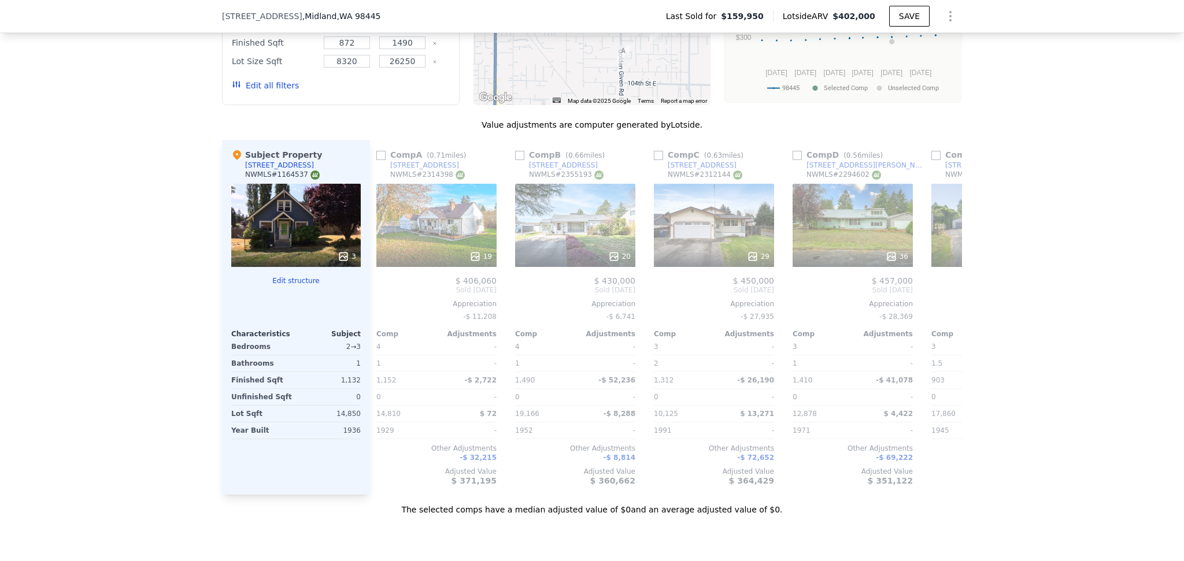
scroll to position [0, 0]
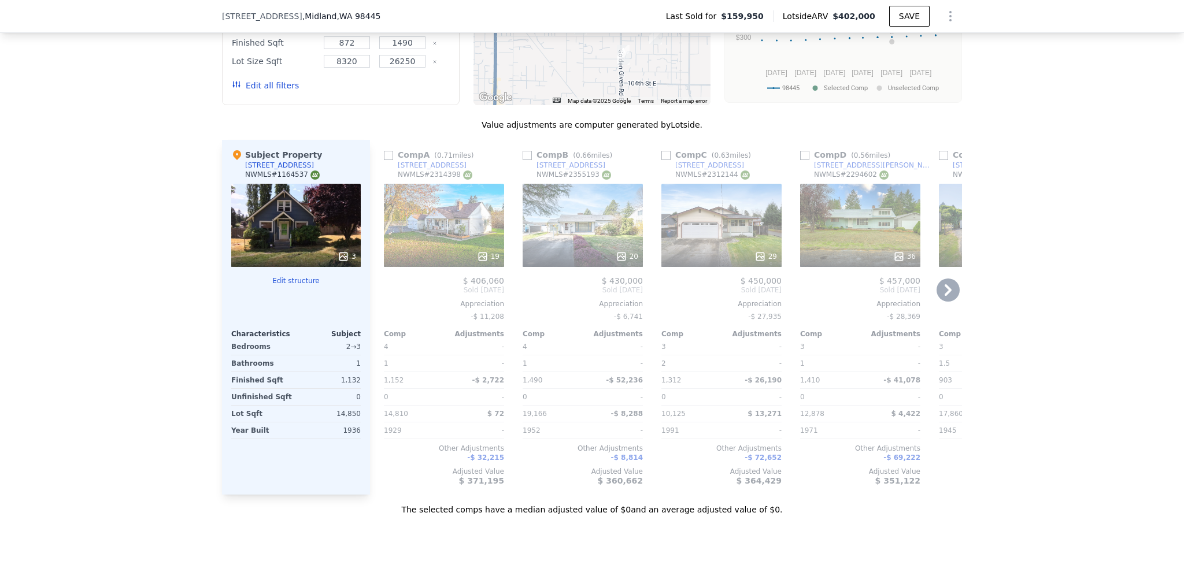
click at [384, 160] on input "checkbox" at bounding box center [388, 155] width 9 height 9
checkbox input "true"
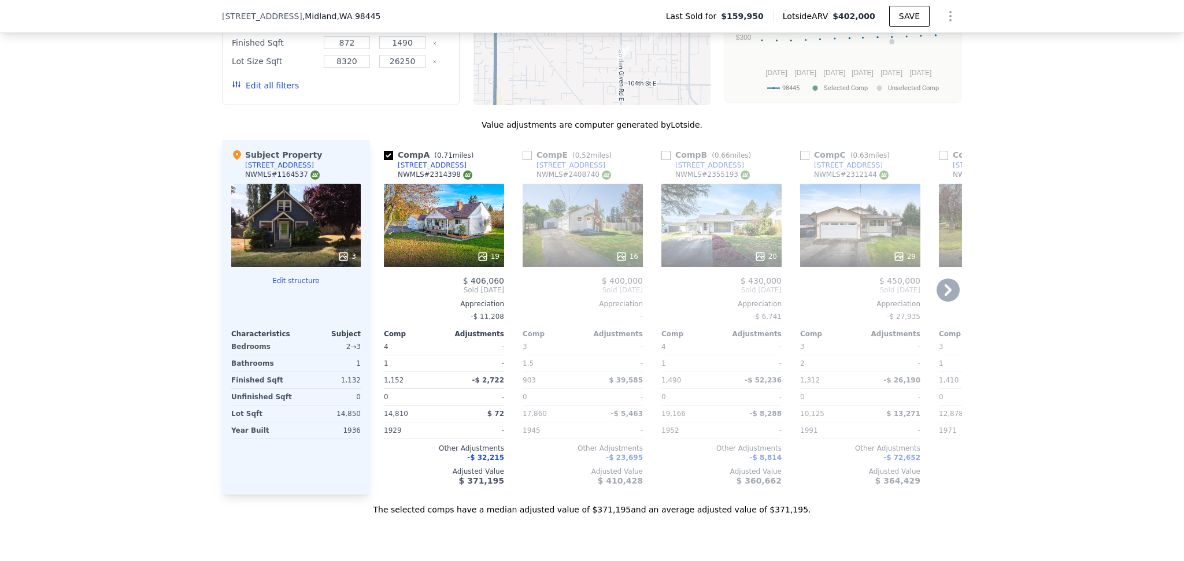
click at [523, 160] on input "checkbox" at bounding box center [527, 155] width 9 height 9
checkbox input "true"
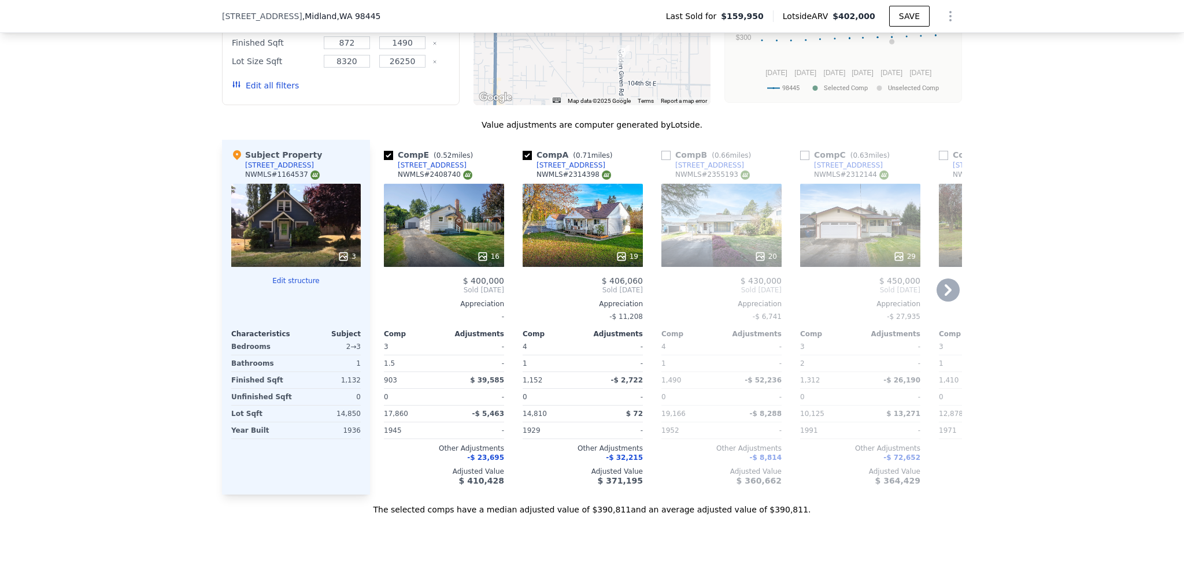
click at [662, 160] on input "checkbox" at bounding box center [665, 155] width 9 height 9
checkbox input "true"
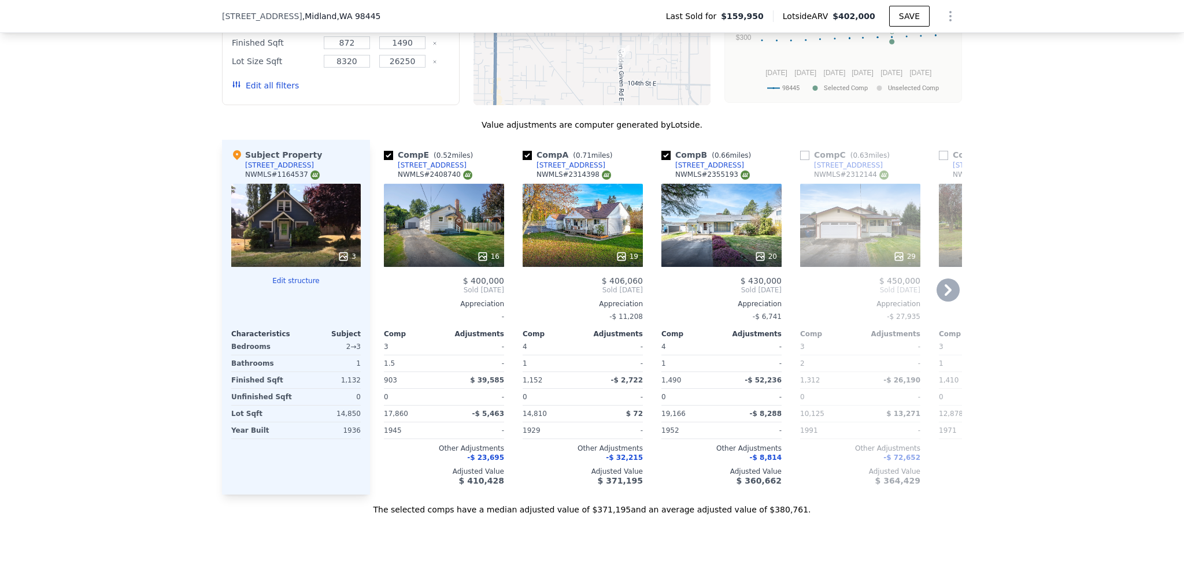
click at [804, 160] on input "checkbox" at bounding box center [804, 155] width 9 height 9
checkbox input "true"
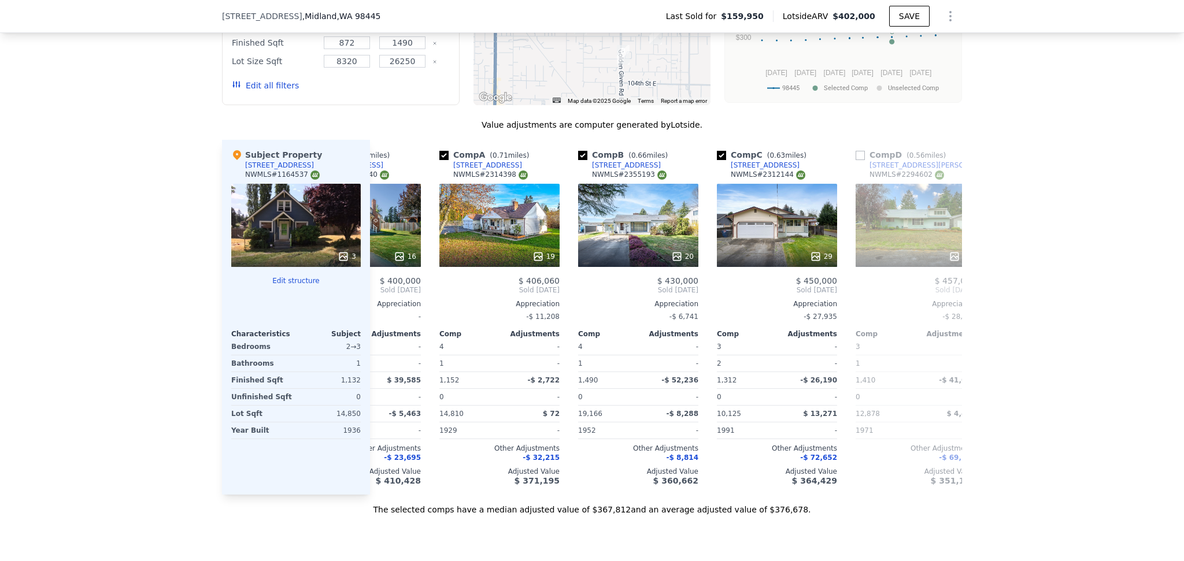
scroll to position [0, 84]
click at [855, 160] on input "checkbox" at bounding box center [859, 155] width 9 height 9
checkbox input "true"
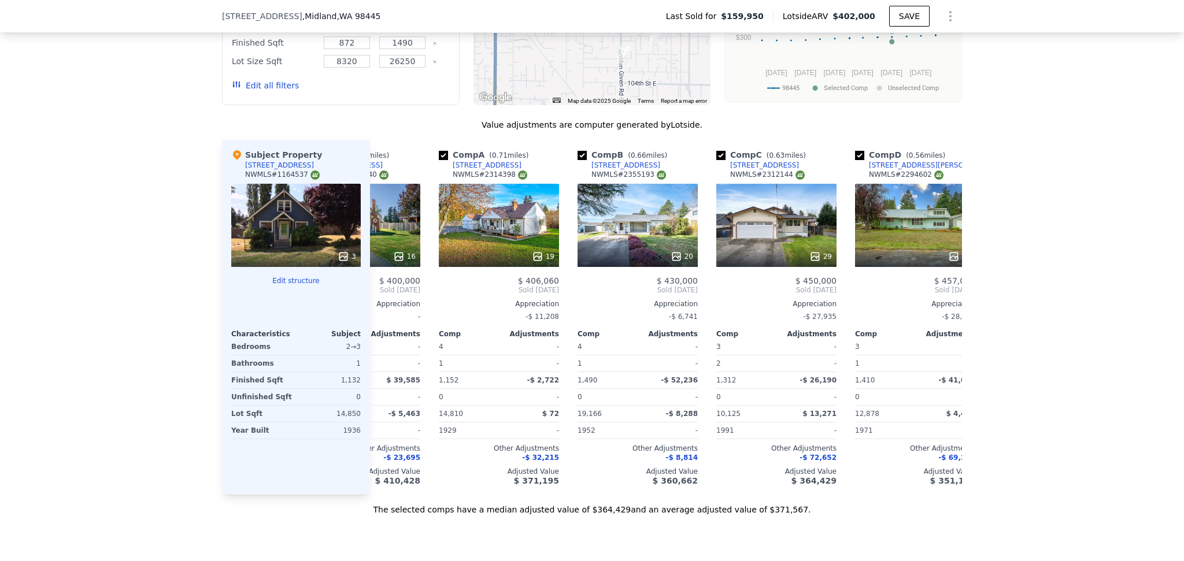
click at [123, 362] on div "We found 5 sales that match your search Listings provided by NWMLS Filters Map …" at bounding box center [592, 192] width 1184 height 646
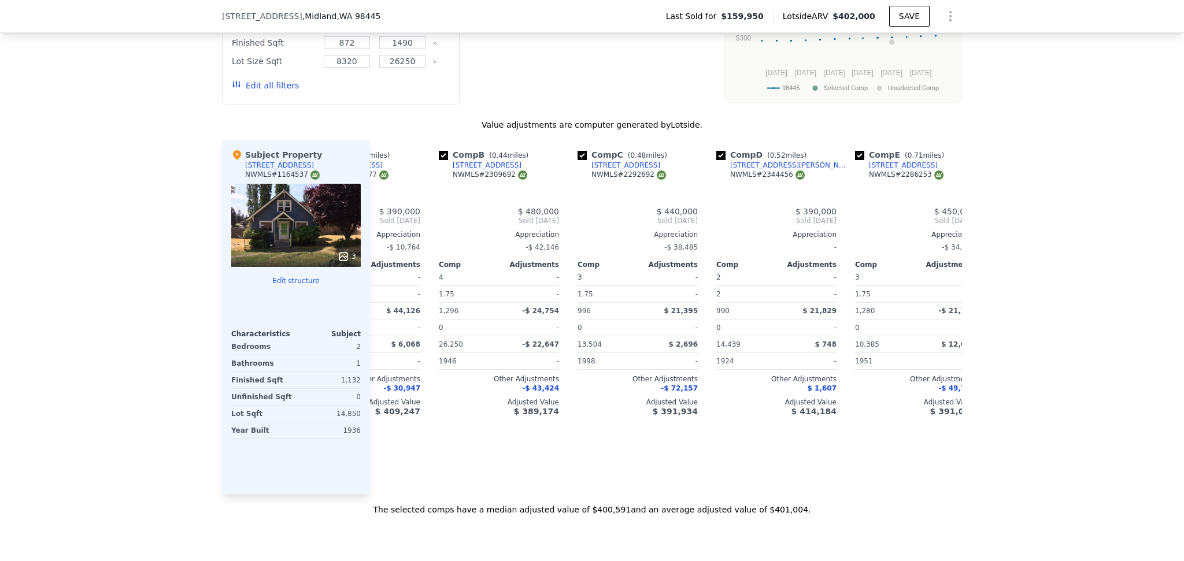
type input "2"
checkbox input "false"
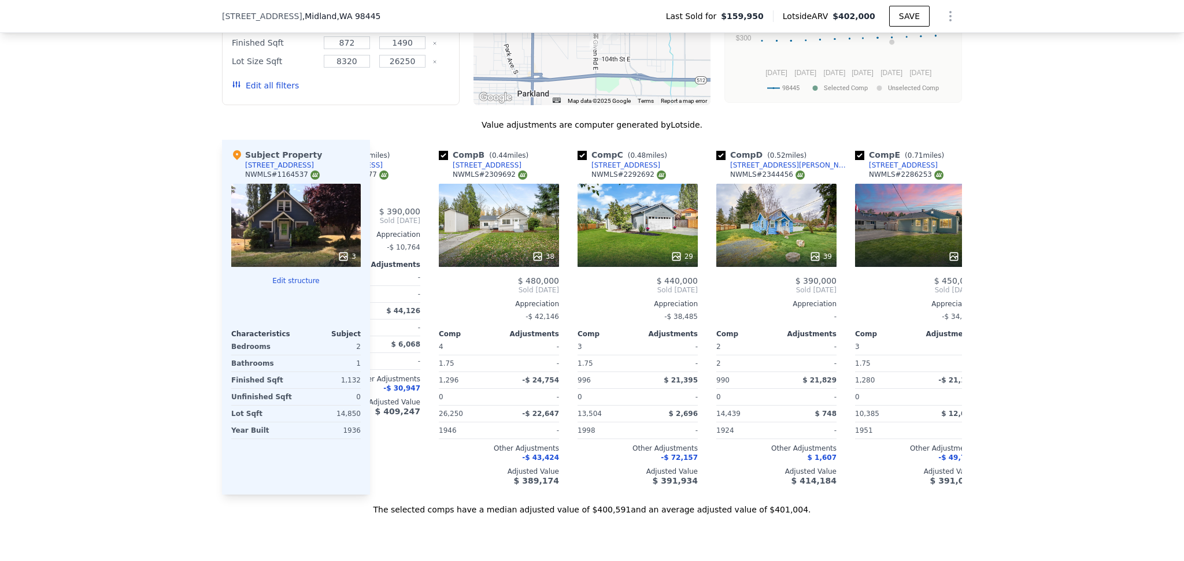
click at [426, 0] on div "[STREET_ADDRESS] Last Sold for $159,950 Lotside ARV $402,000 SAVE" at bounding box center [592, 16] width 740 height 32
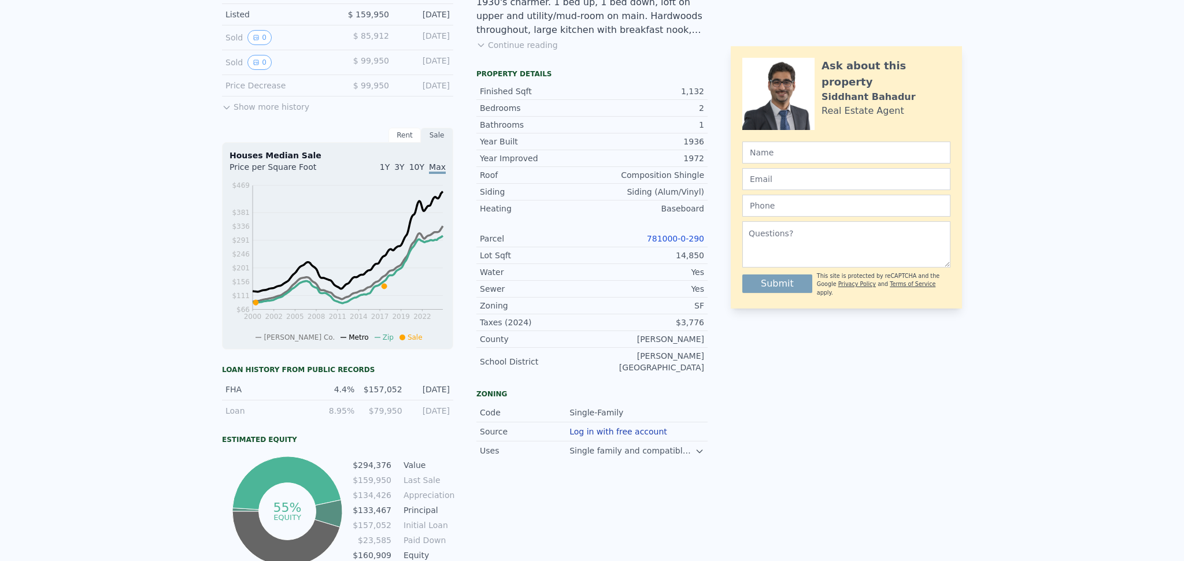
scroll to position [0, 0]
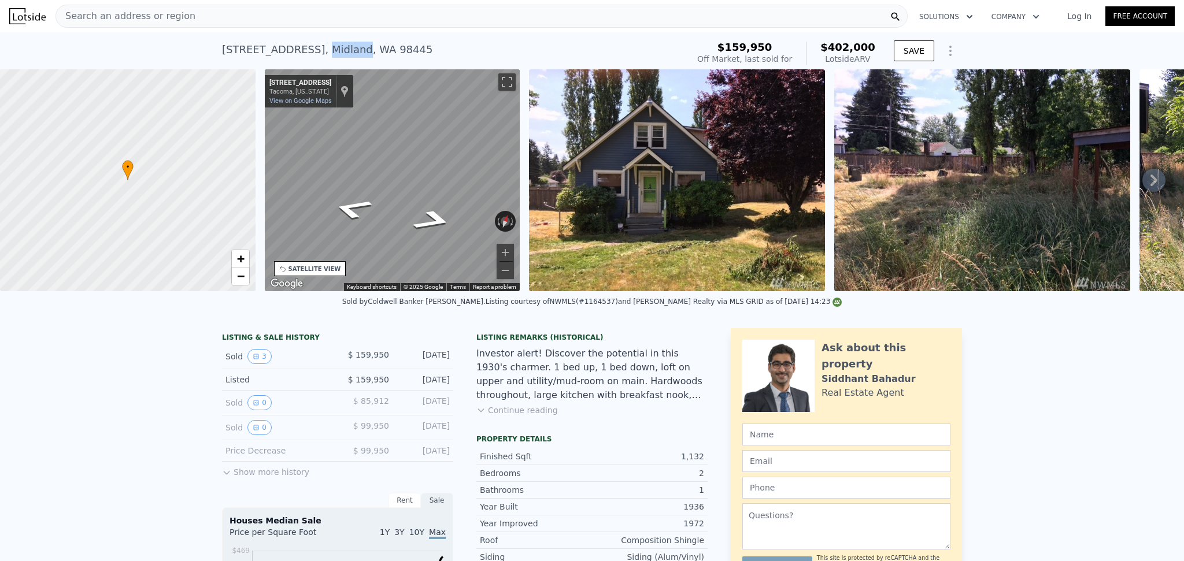
drag, startPoint x: 375, startPoint y: 50, endPoint x: 342, endPoint y: 50, distance: 33.5
click at [342, 50] on div "[STREET_ADDRESS]" at bounding box center [327, 50] width 210 height 16
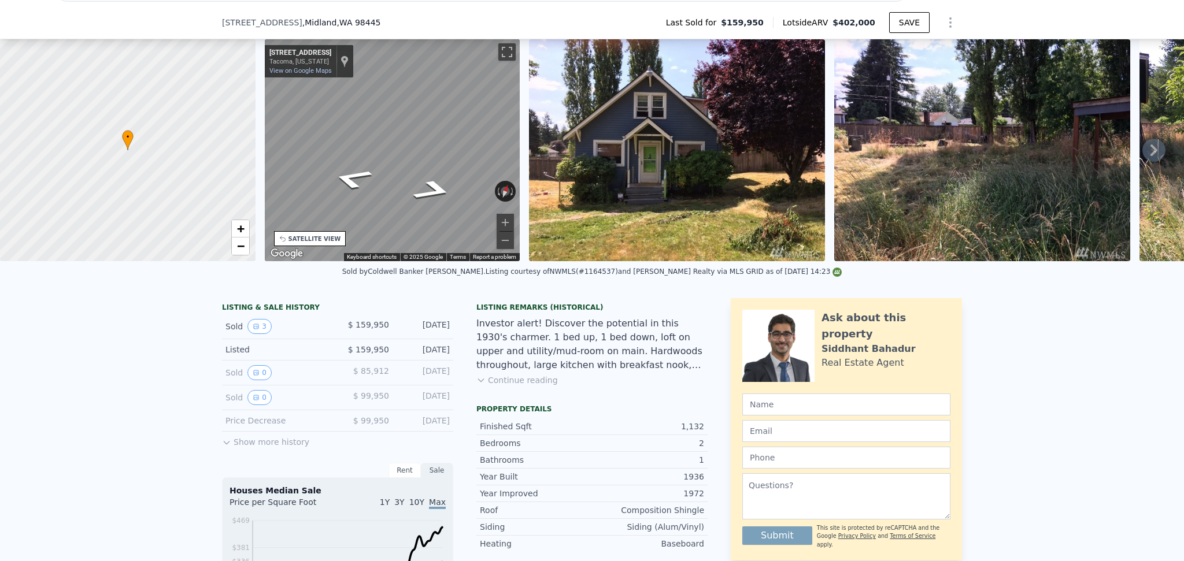
scroll to position [175, 0]
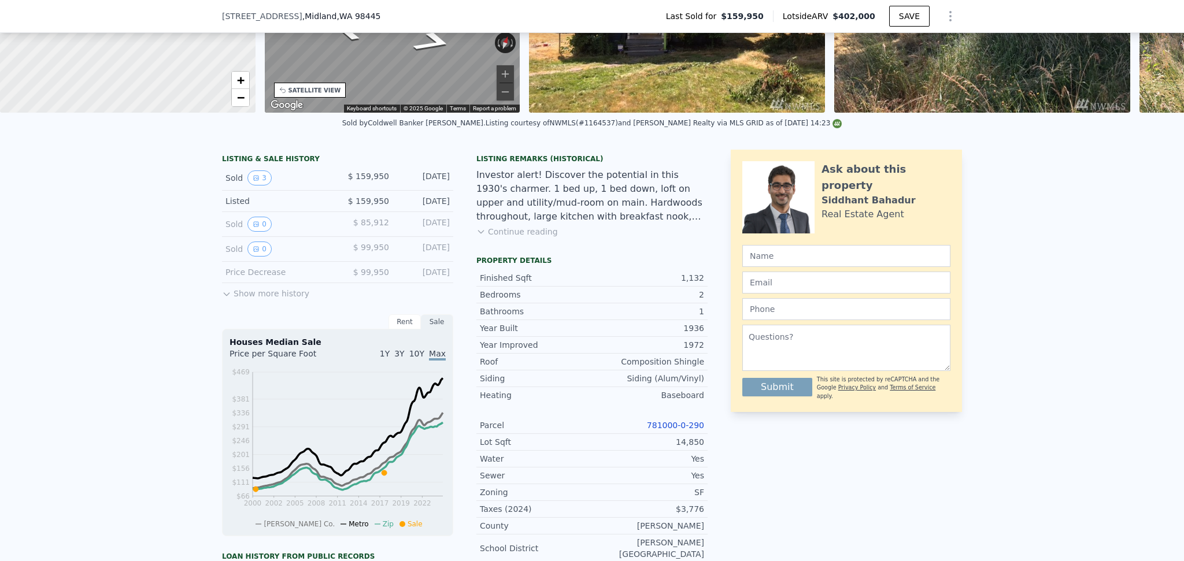
click at [506, 238] on button "Continue reading" at bounding box center [517, 232] width 82 height 12
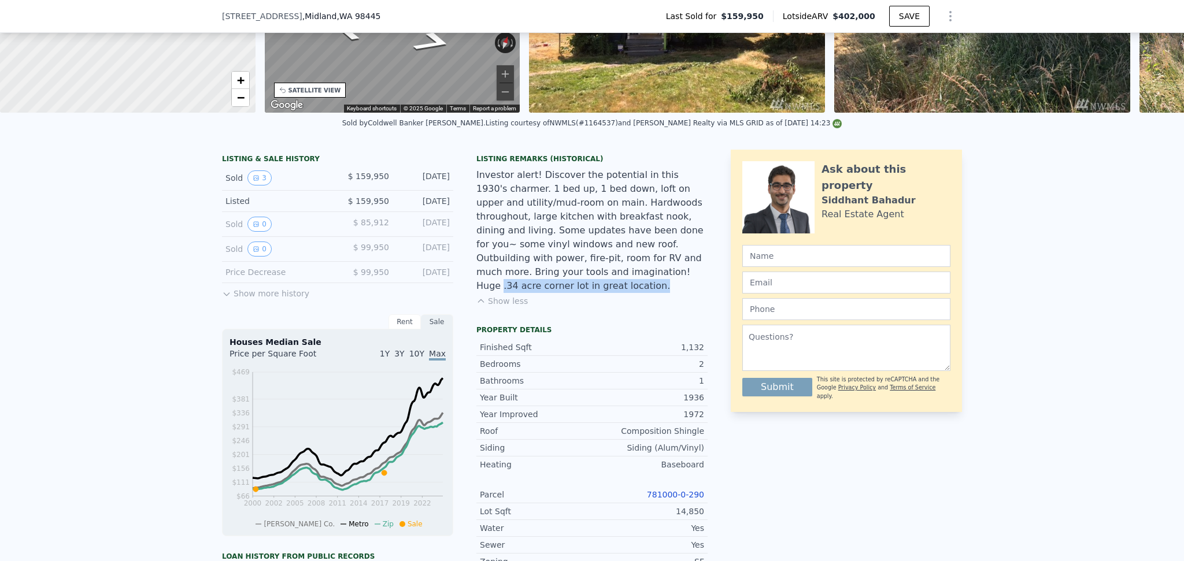
drag, startPoint x: 498, startPoint y: 280, endPoint x: 647, endPoint y: 283, distance: 148.6
click at [647, 283] on div "Investor alert! Discover the potential in this 1930's charmer. 1 bed up, 1 bed …" at bounding box center [591, 230] width 231 height 125
click at [652, 286] on div "Investor alert! Discover the potential in this 1930's charmer. 1 bed up, 1 bed …" at bounding box center [591, 230] width 231 height 125
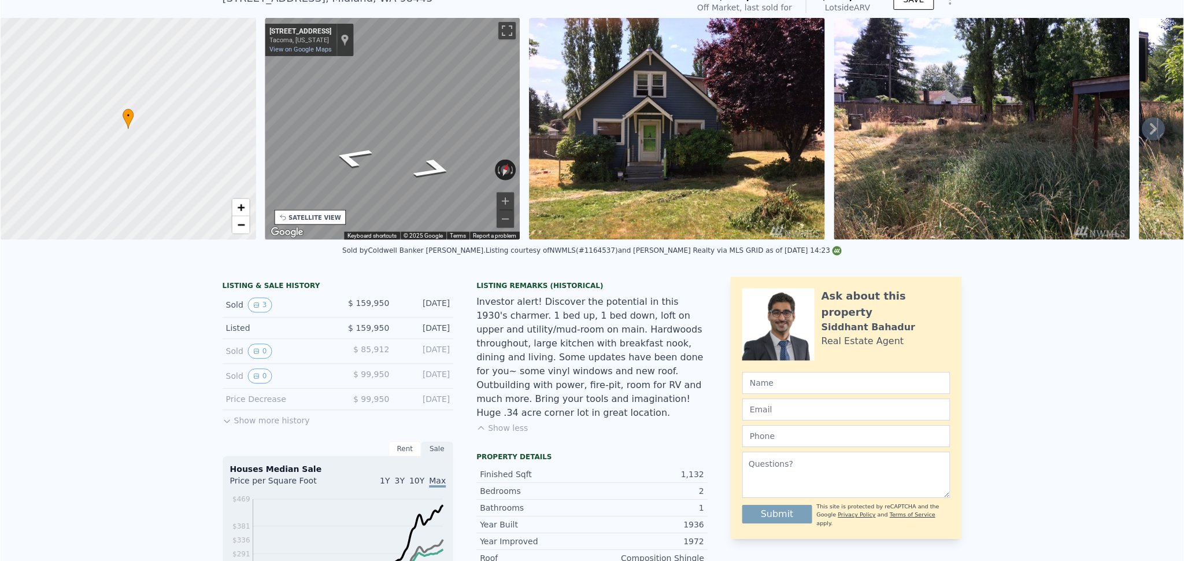
scroll to position [0, 0]
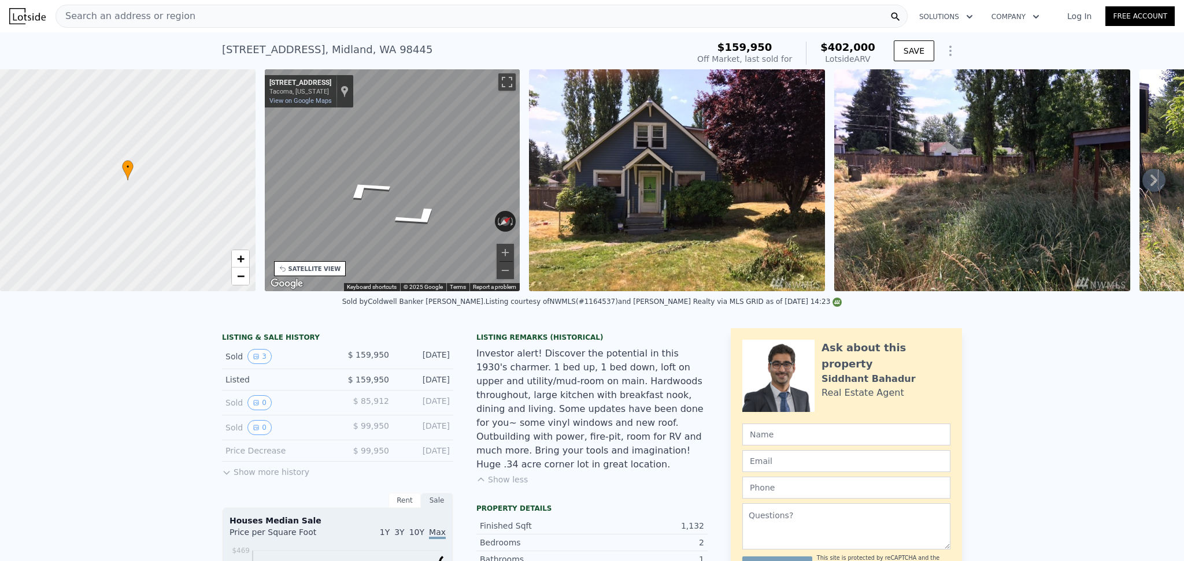
click at [527, 182] on div "• + − • + − STREET VIEW ← Move left → Move right ↑ Move up ↓ Move down + Zoom i…" at bounding box center [592, 180] width 1184 height 222
click at [528, 125] on div "• + − • + − STREET VIEW ← Move left → Move right ↑ Move up ↓ Move down + Zoom i…" at bounding box center [592, 180] width 1184 height 222
